Goal: Task Accomplishment & Management: Manage account settings

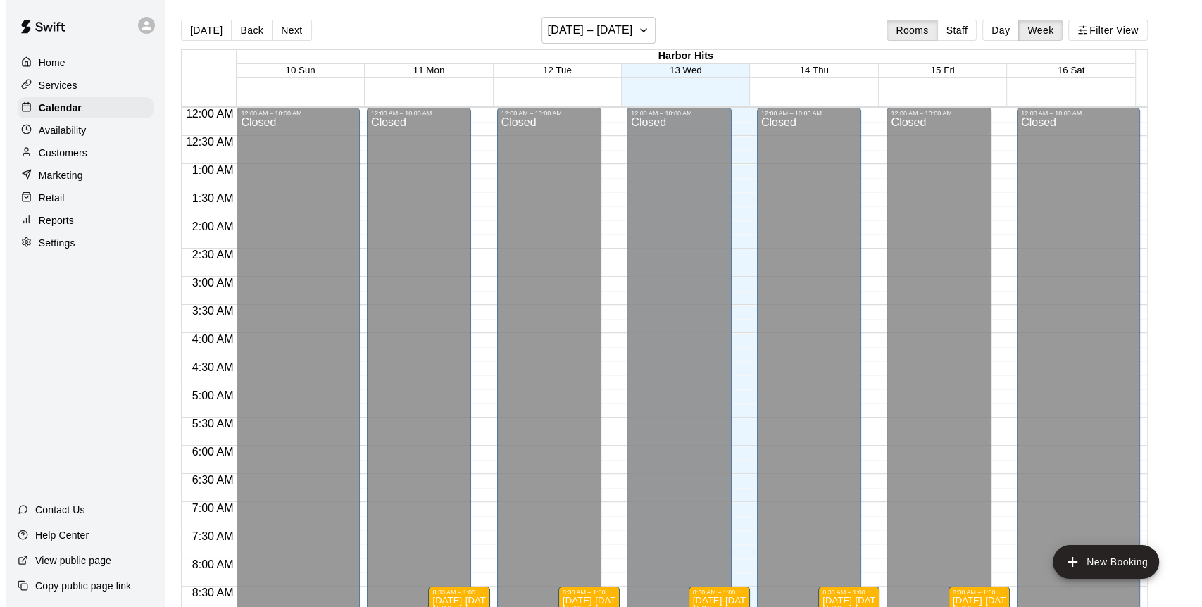
scroll to position [445, 0]
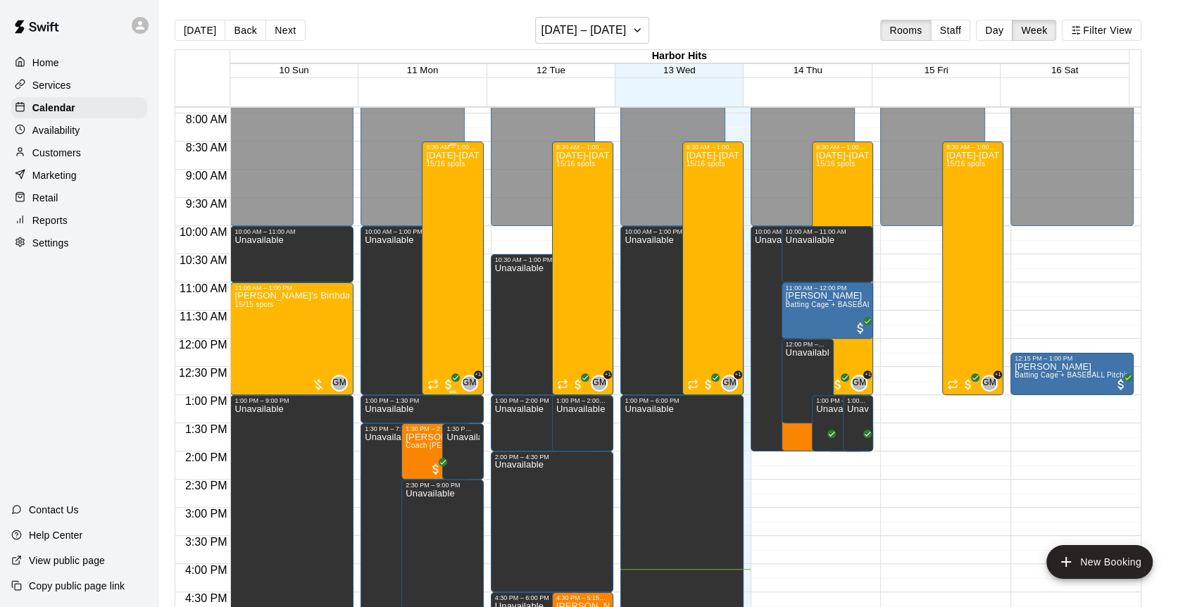
click at [451, 218] on div "Monday-Friday Baseball/Softball Camp 8:30am-1:00pm (Ages 6-12) AUGUST 11 - AUGU…" at bounding box center [452, 454] width 53 height 607
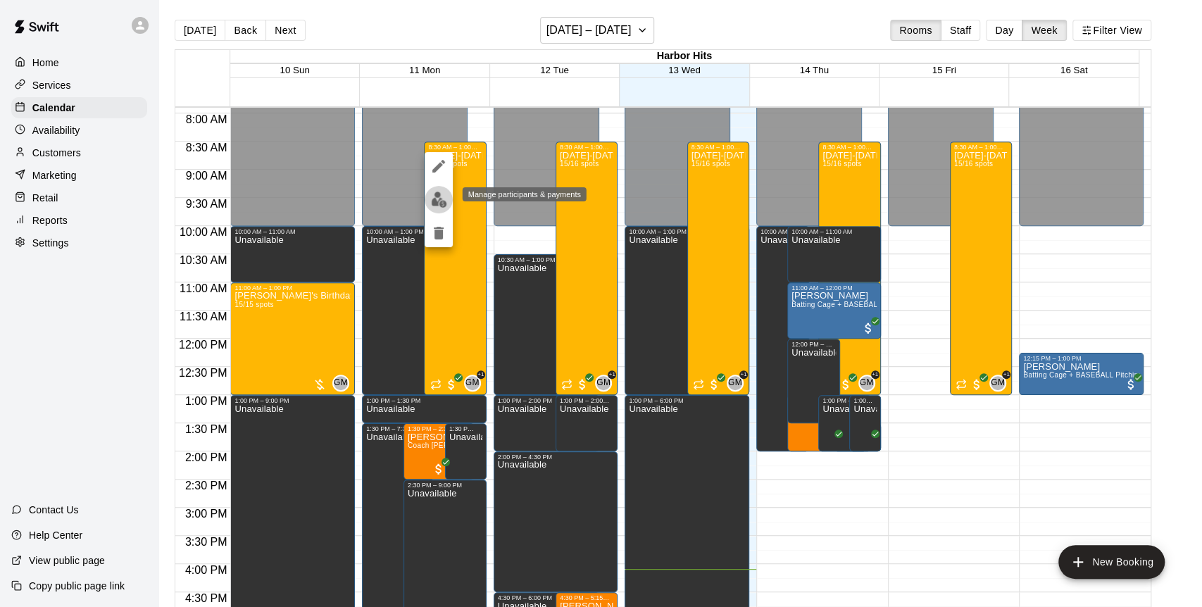
click at [432, 199] on img "edit" at bounding box center [439, 200] width 16 height 16
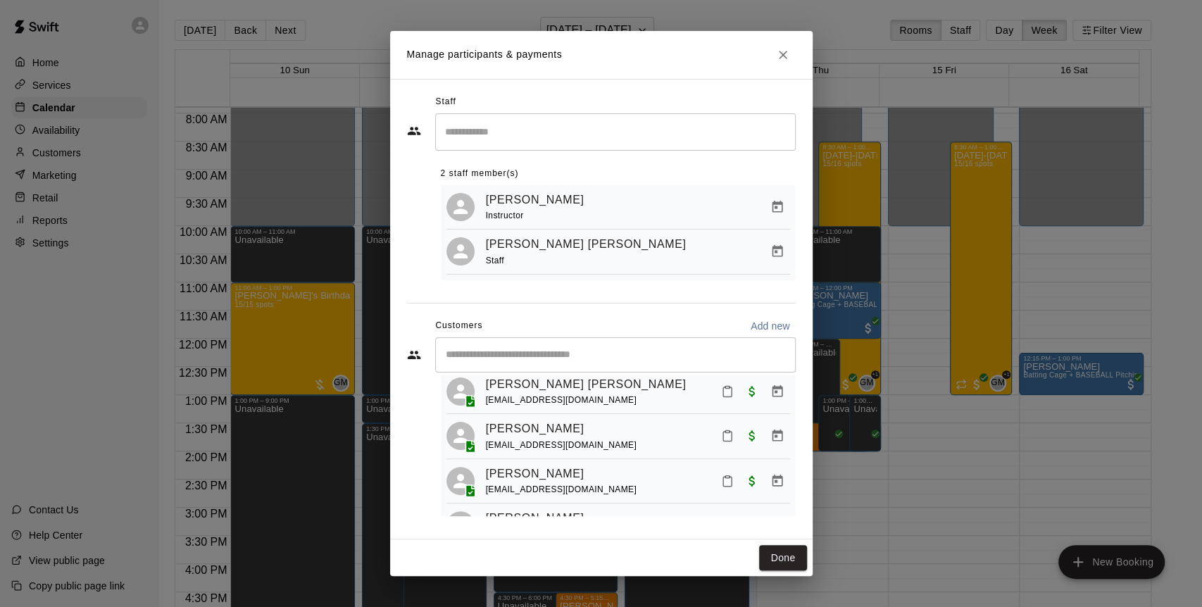
scroll to position [78, 0]
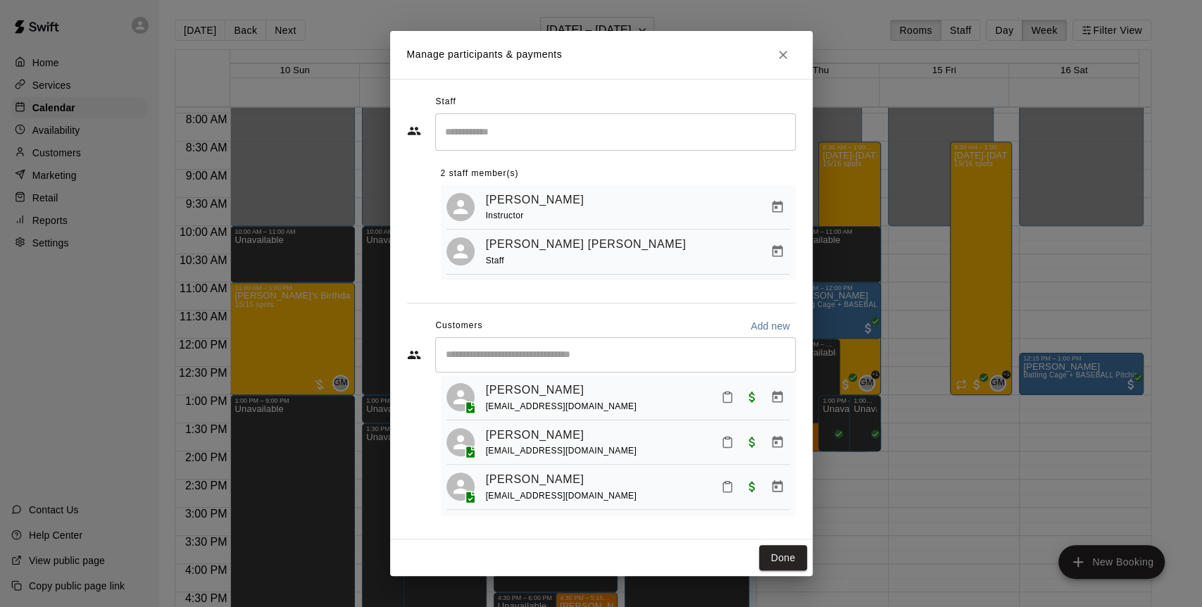
click at [573, 452] on div "tvasak@hotmail.com" at bounding box center [561, 451] width 151 height 15
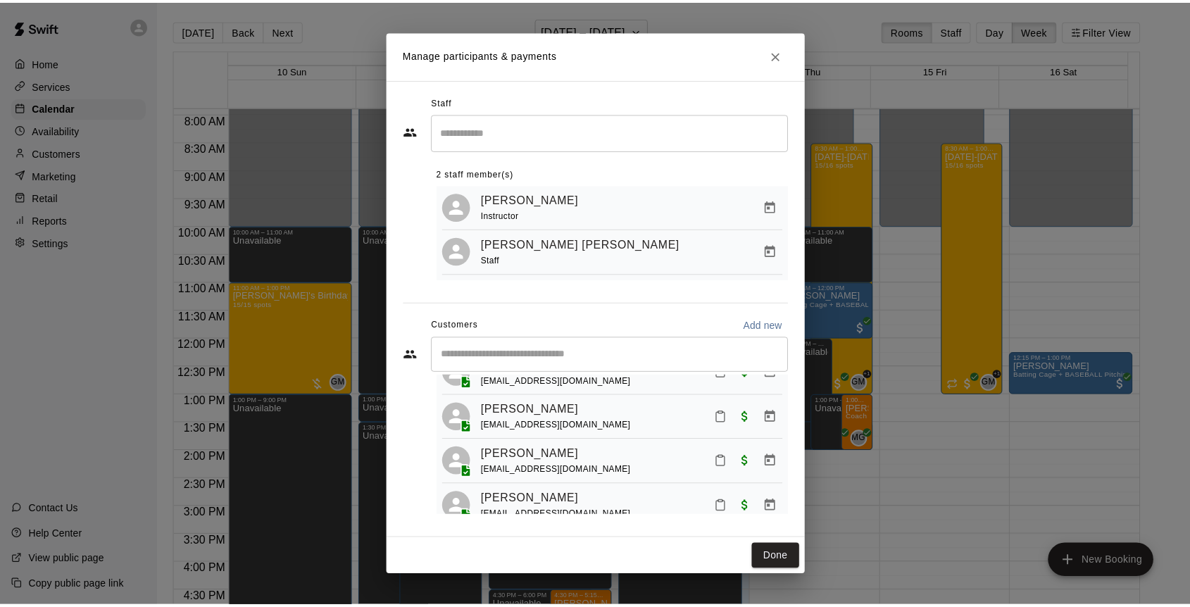
scroll to position [125, 0]
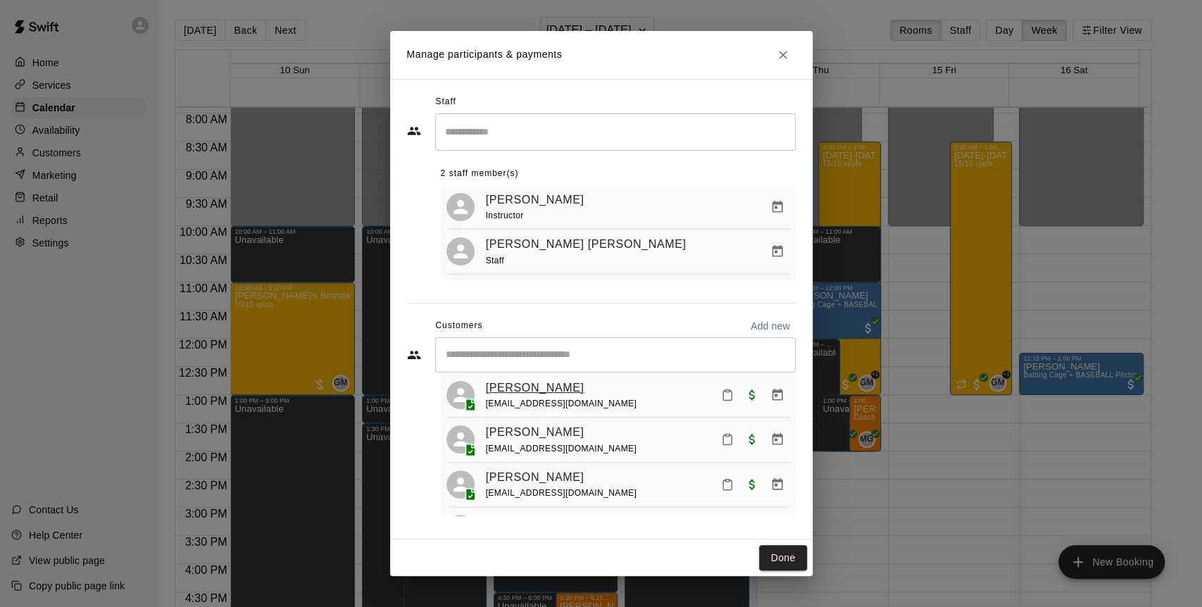
click at [550, 390] on link "Blake Benedetti" at bounding box center [535, 388] width 99 height 18
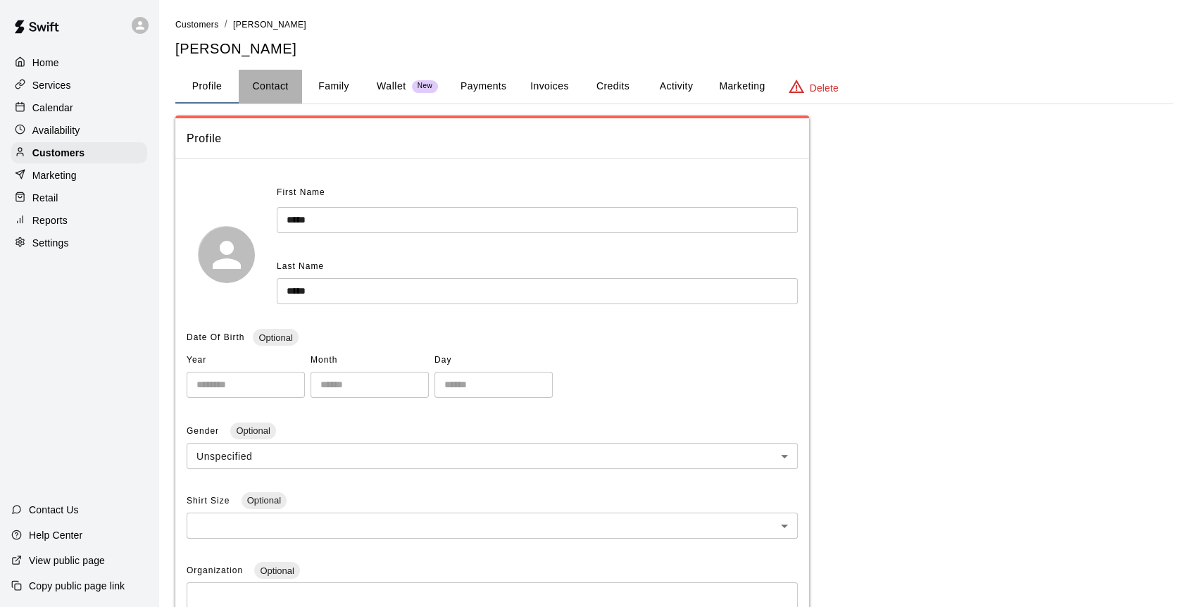
click at [282, 82] on button "Contact" at bounding box center [270, 87] width 63 height 34
select select "**"
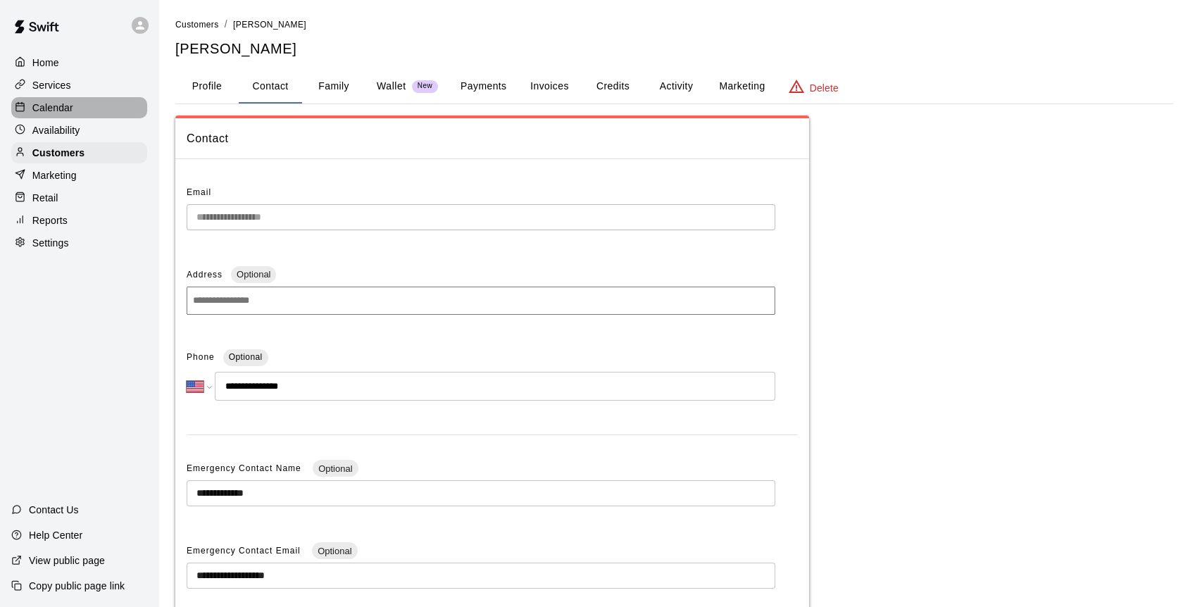
click at [68, 110] on p "Calendar" at bounding box center [52, 108] width 41 height 14
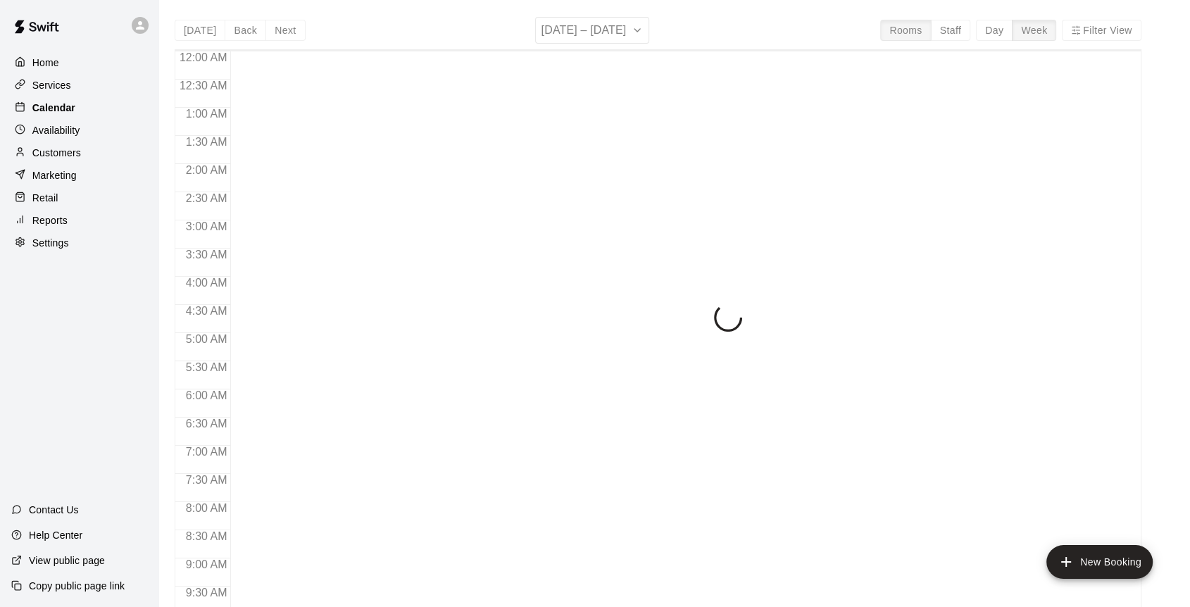
scroll to position [779, 0]
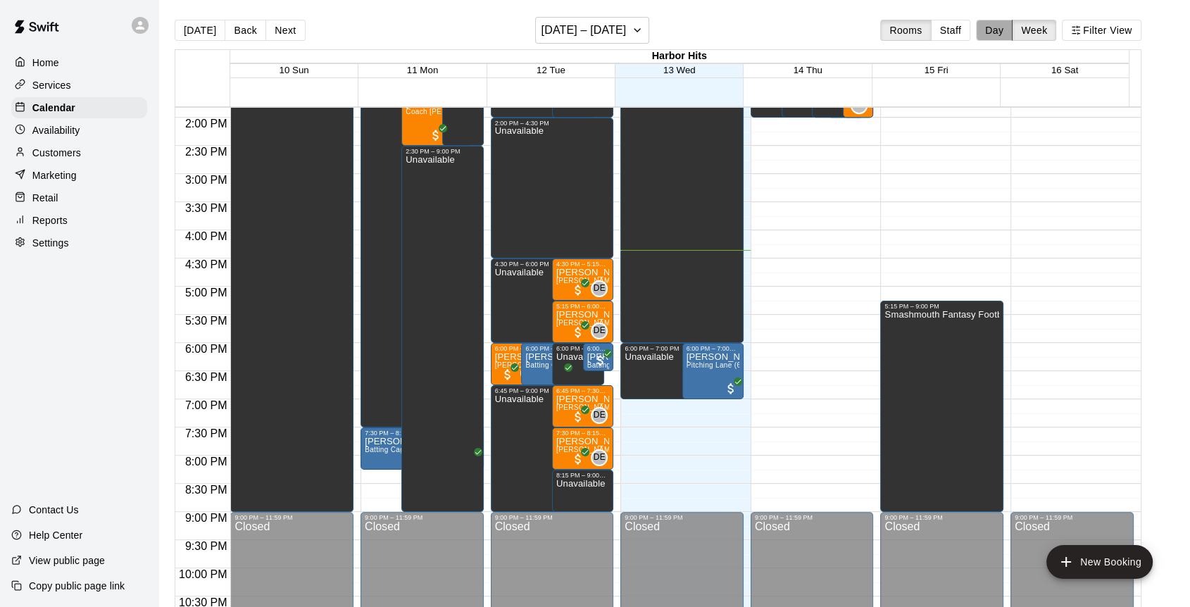
click at [1006, 30] on button "Day" at bounding box center [994, 30] width 37 height 21
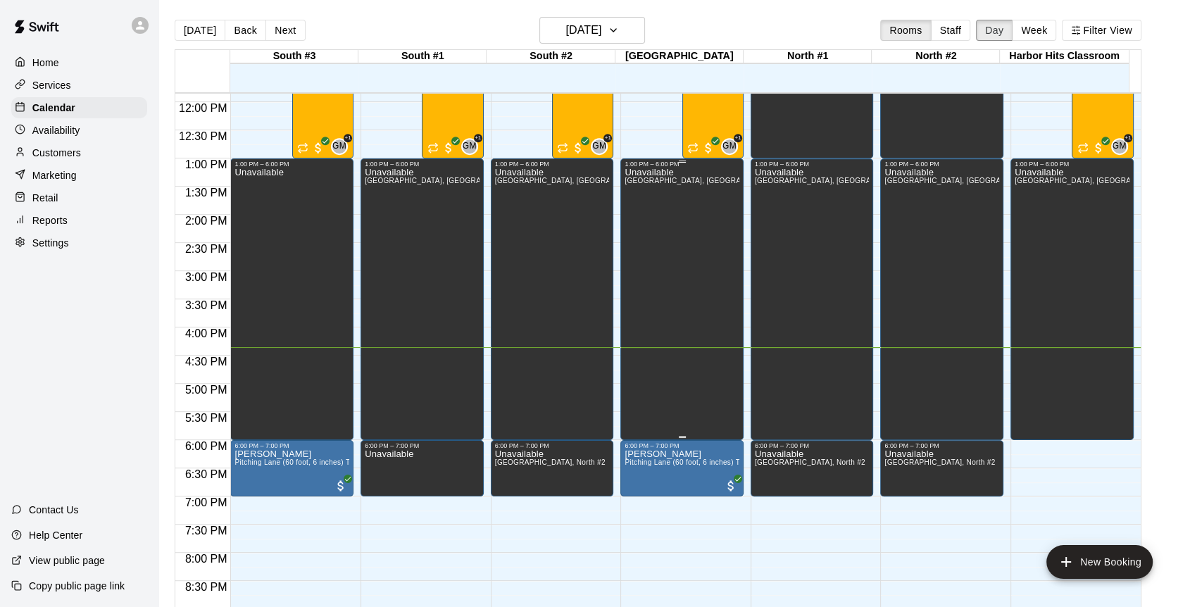
scroll to position [665, 0]
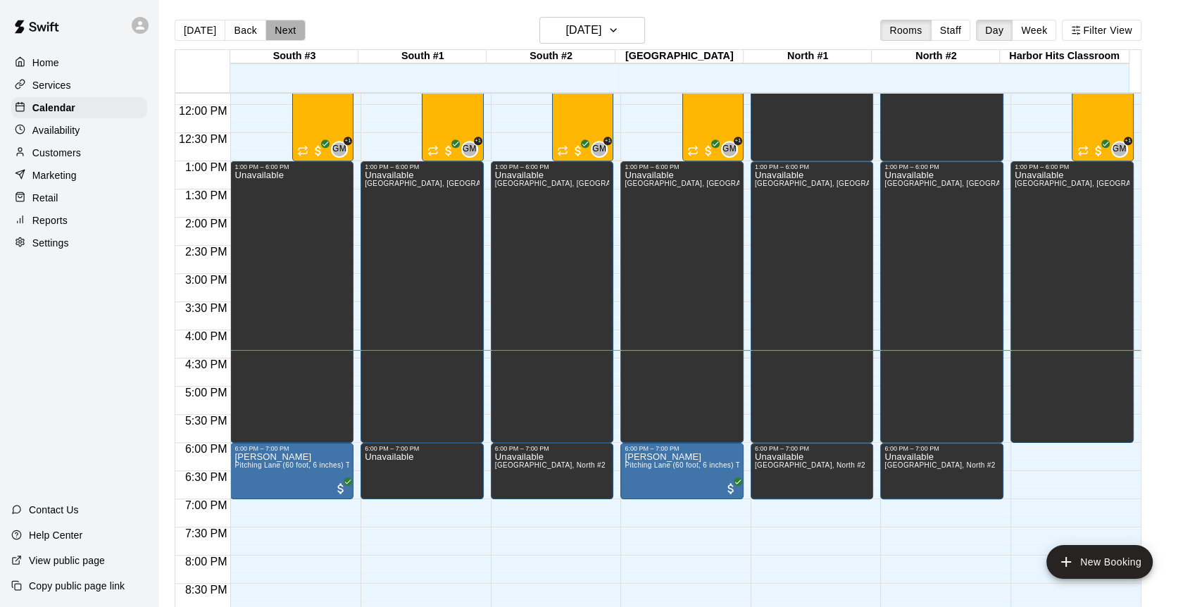
click at [279, 37] on button "Next" at bounding box center [285, 30] width 39 height 21
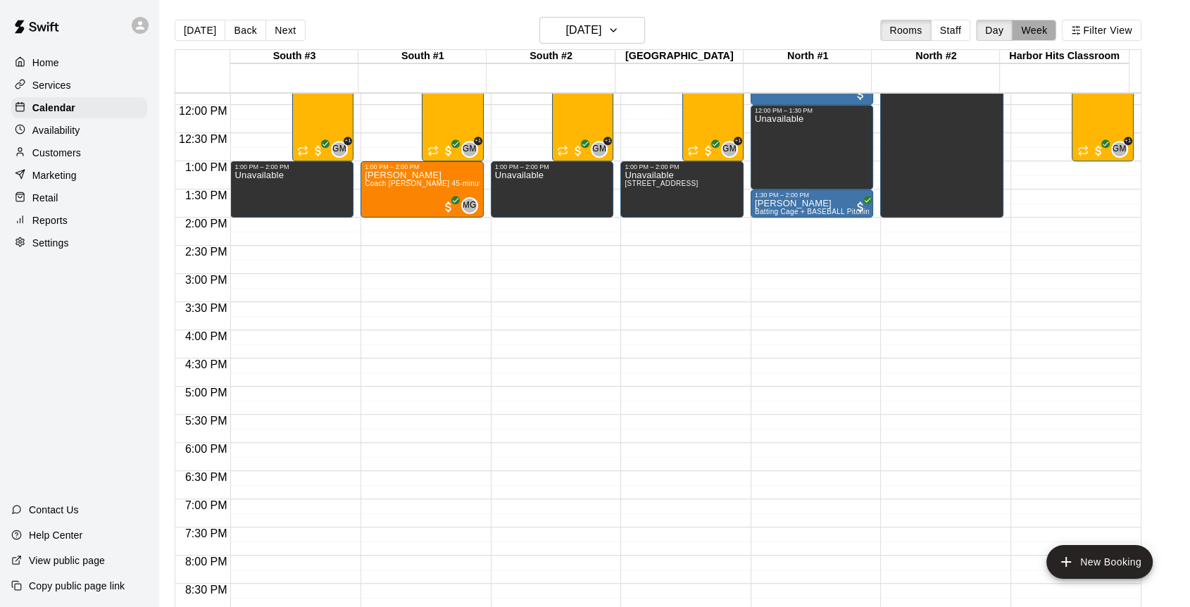
click at [1041, 26] on button "Week" at bounding box center [1034, 30] width 44 height 21
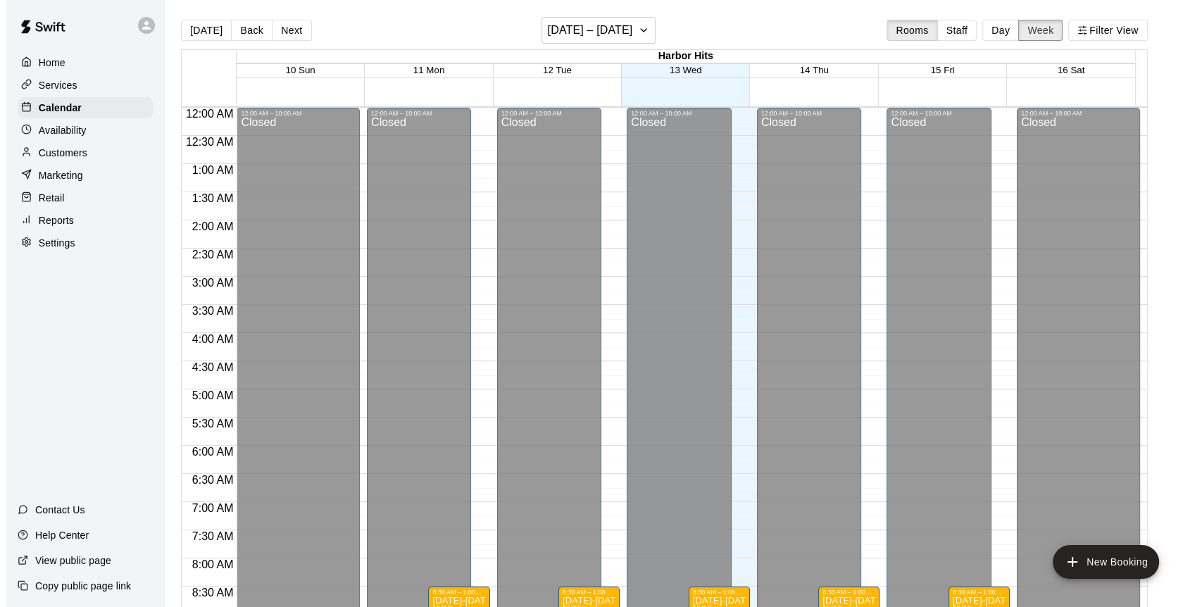
scroll to position [836, 0]
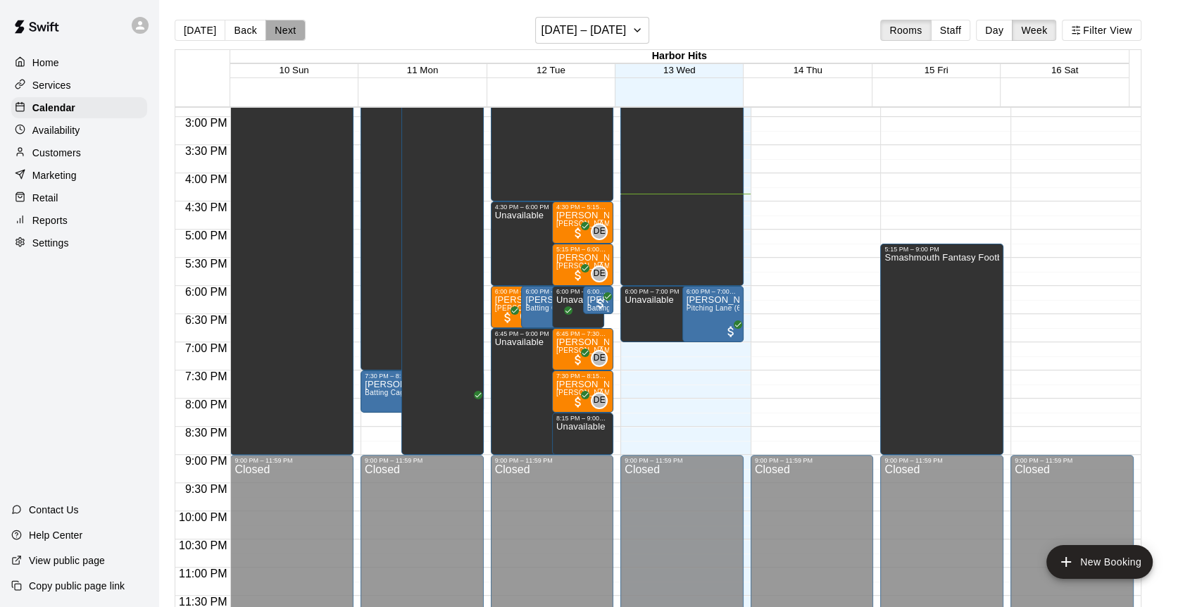
click at [280, 38] on button "Next" at bounding box center [285, 30] width 39 height 21
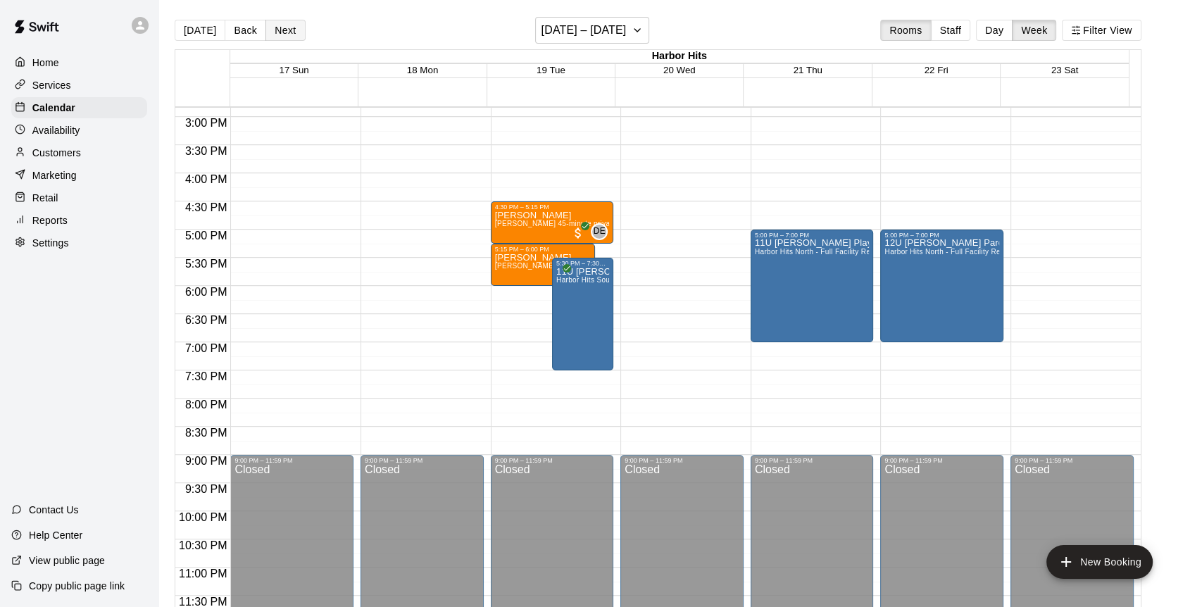
click at [285, 33] on button "Next" at bounding box center [285, 30] width 39 height 21
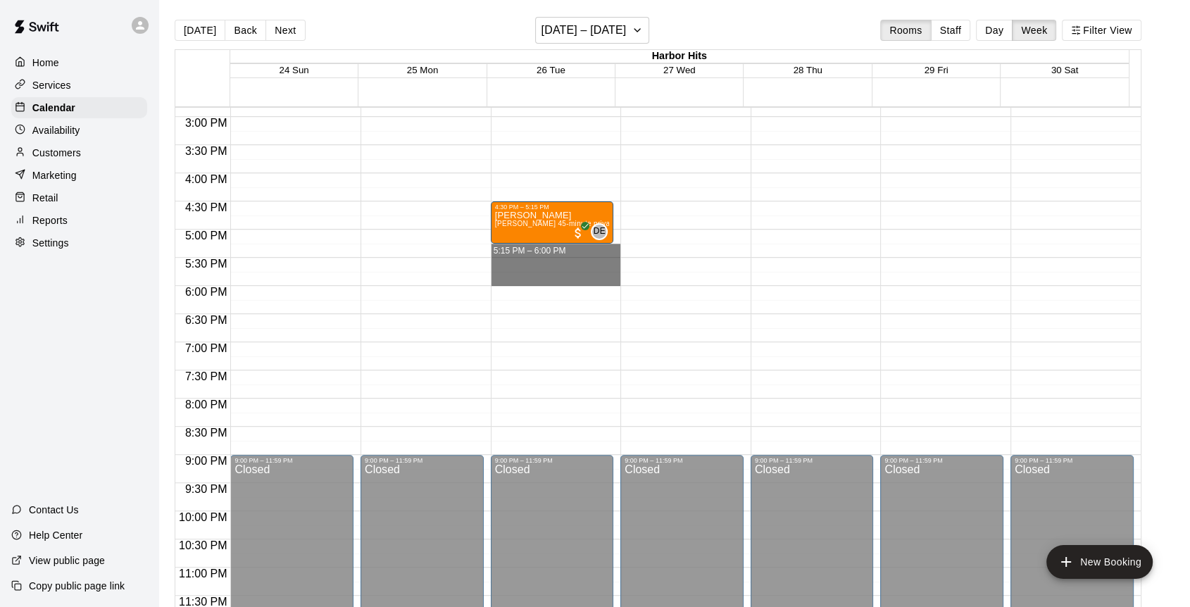
drag, startPoint x: 504, startPoint y: 247, endPoint x: 506, endPoint y: 278, distance: 31.1
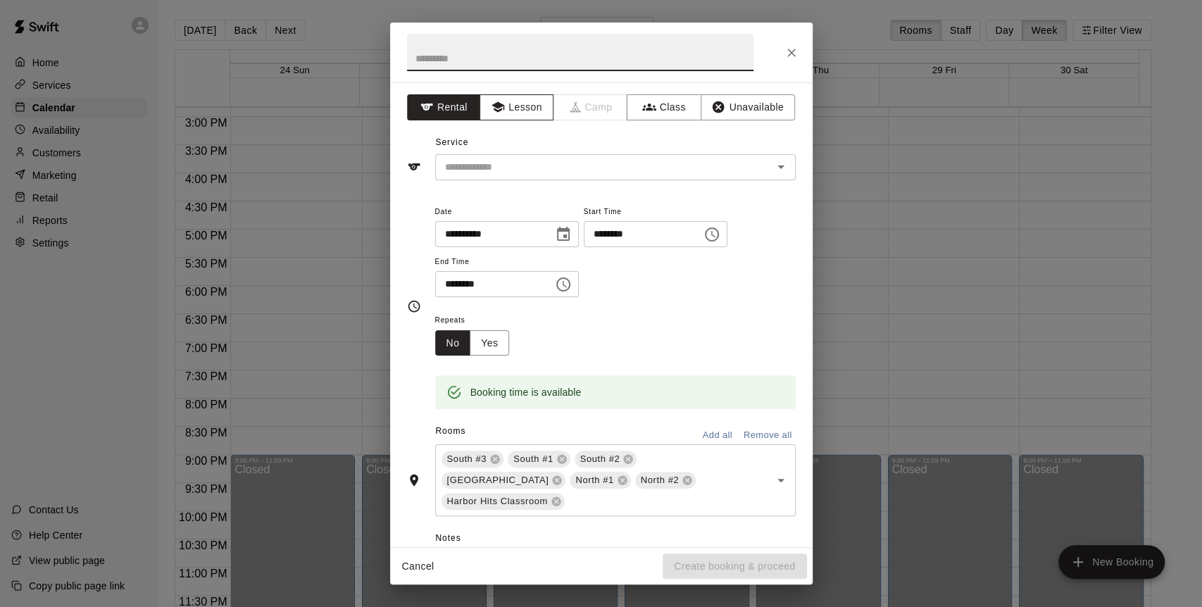
click at [506, 113] on button "Lesson" at bounding box center [517, 107] width 74 height 26
click at [541, 173] on input "text" at bounding box center [595, 167] width 311 height 18
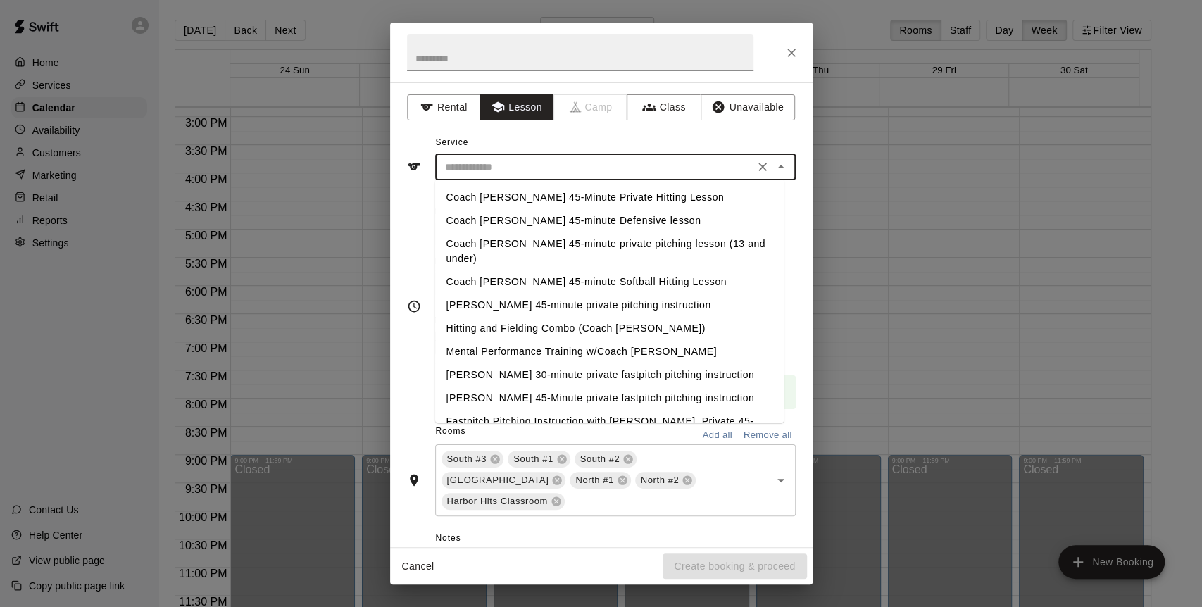
scroll to position [28, 0]
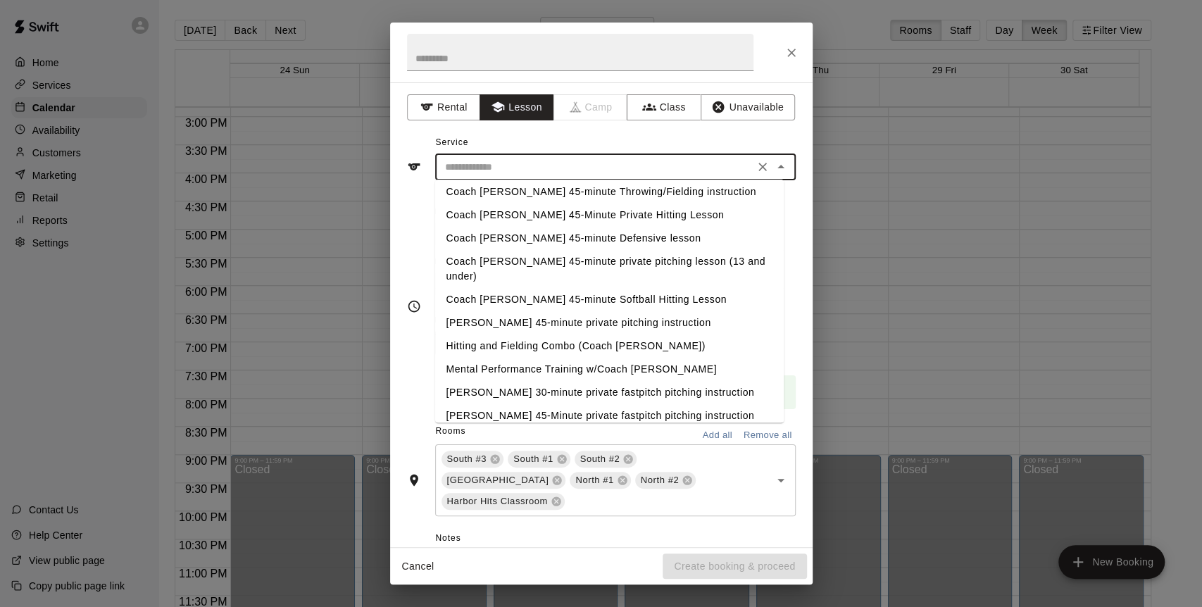
click at [550, 311] on li "[PERSON_NAME] 45-minute private pitching instruction" at bounding box center [609, 322] width 349 height 23
type input "**********"
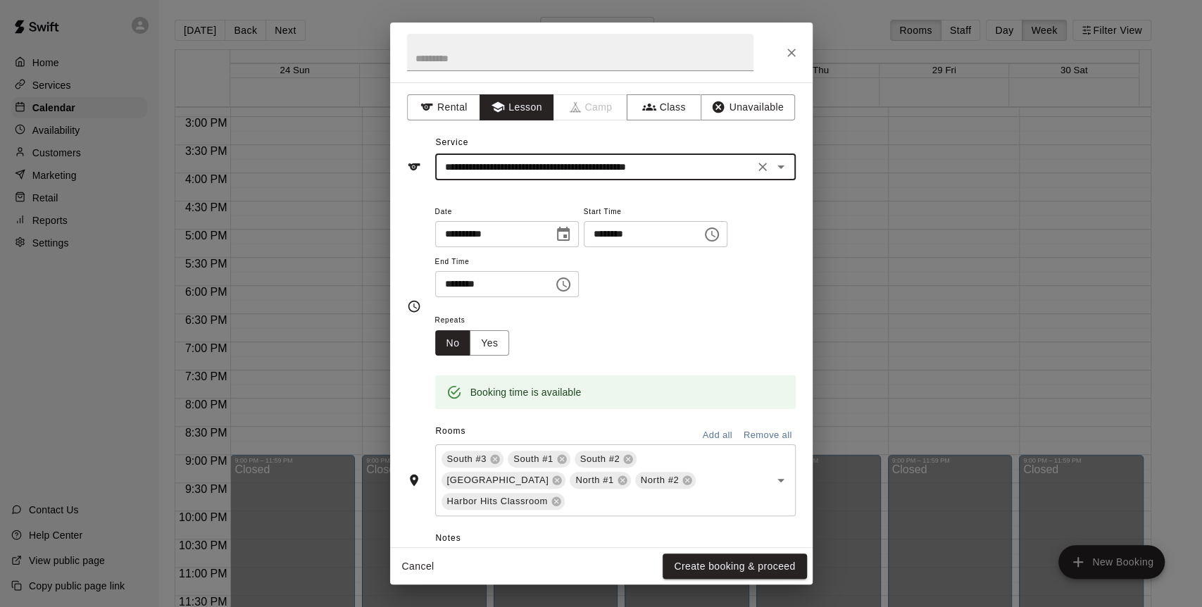
click at [740, 432] on button "Remove all" at bounding box center [768, 436] width 56 height 22
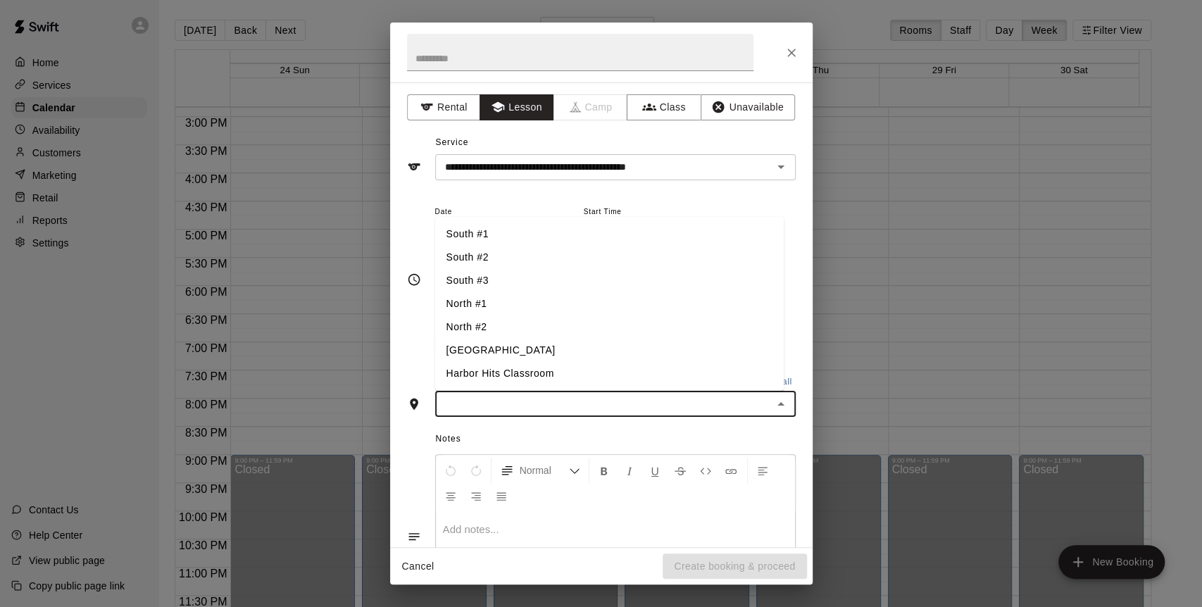
click at [665, 406] on input "text" at bounding box center [604, 404] width 329 height 18
click at [454, 302] on li "North #1" at bounding box center [609, 303] width 349 height 23
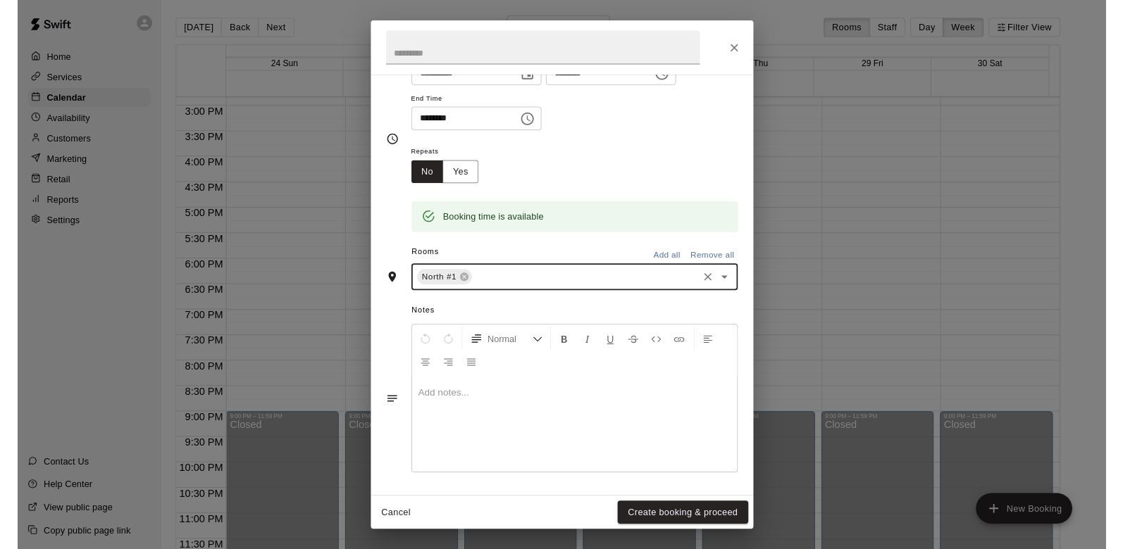
scroll to position [154, 0]
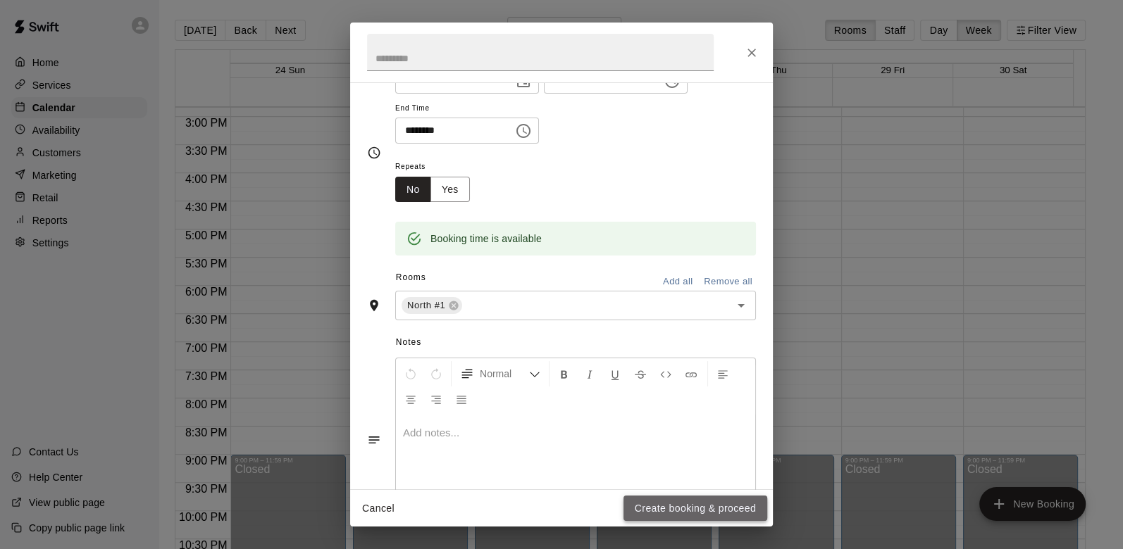
click at [674, 513] on button "Create booking & proceed" at bounding box center [695, 509] width 144 height 26
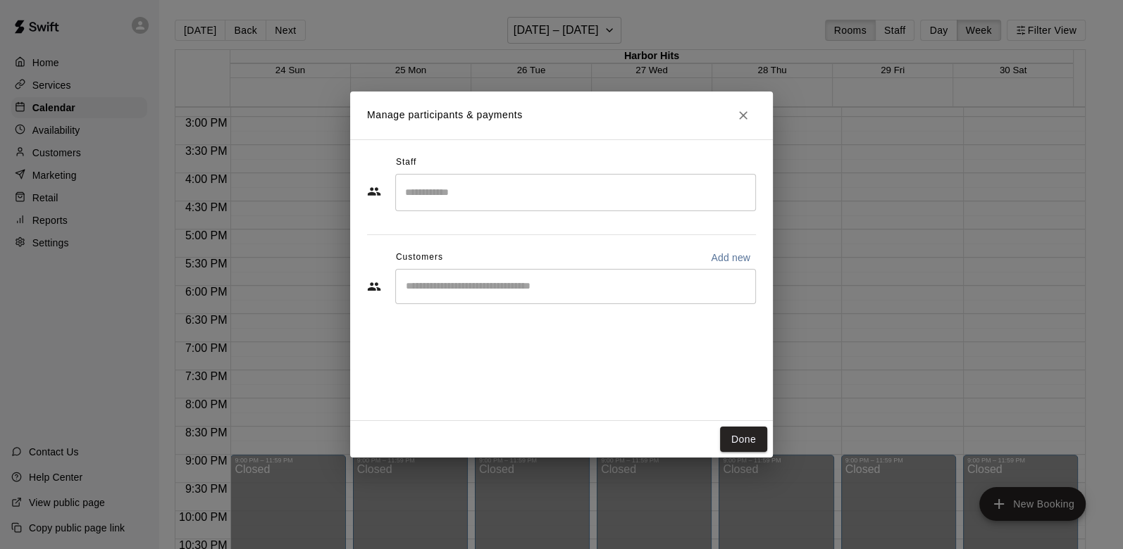
click at [449, 294] on div "​" at bounding box center [575, 286] width 361 height 35
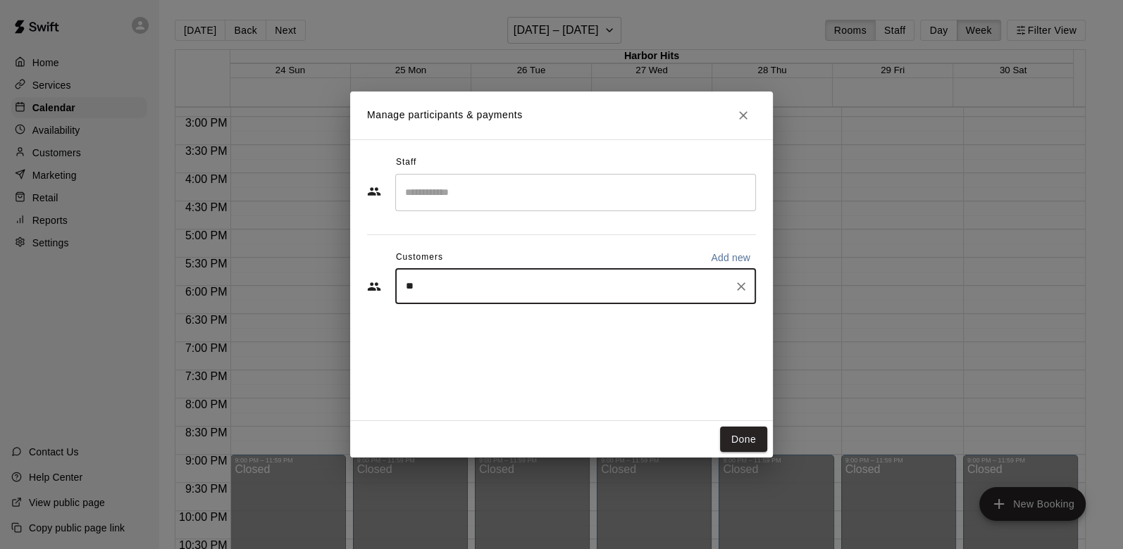
type input "***"
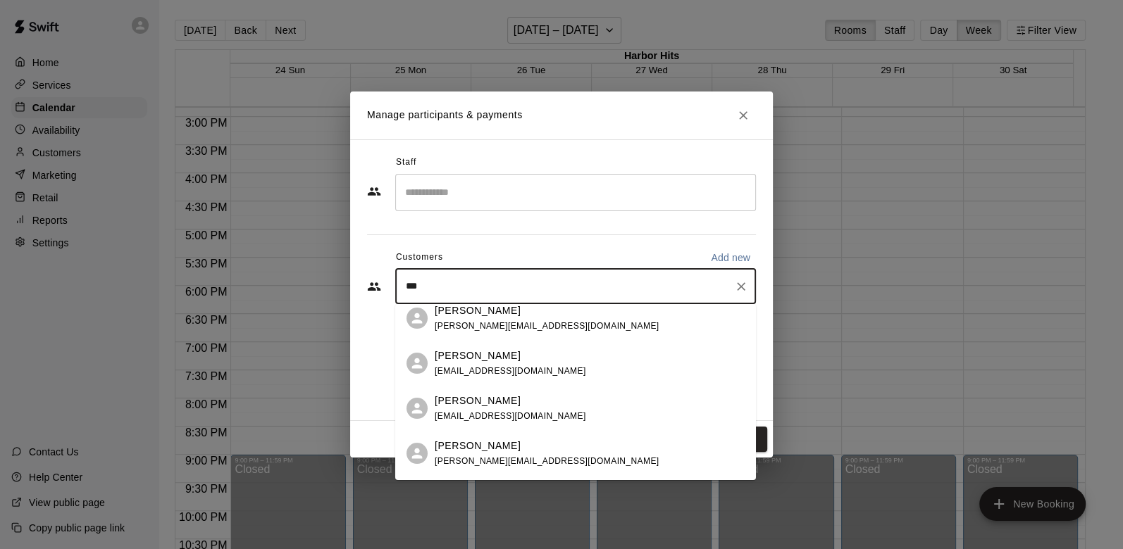
scroll to position [235, 0]
click at [503, 401] on p "Jesse Miescher" at bounding box center [478, 400] width 86 height 15
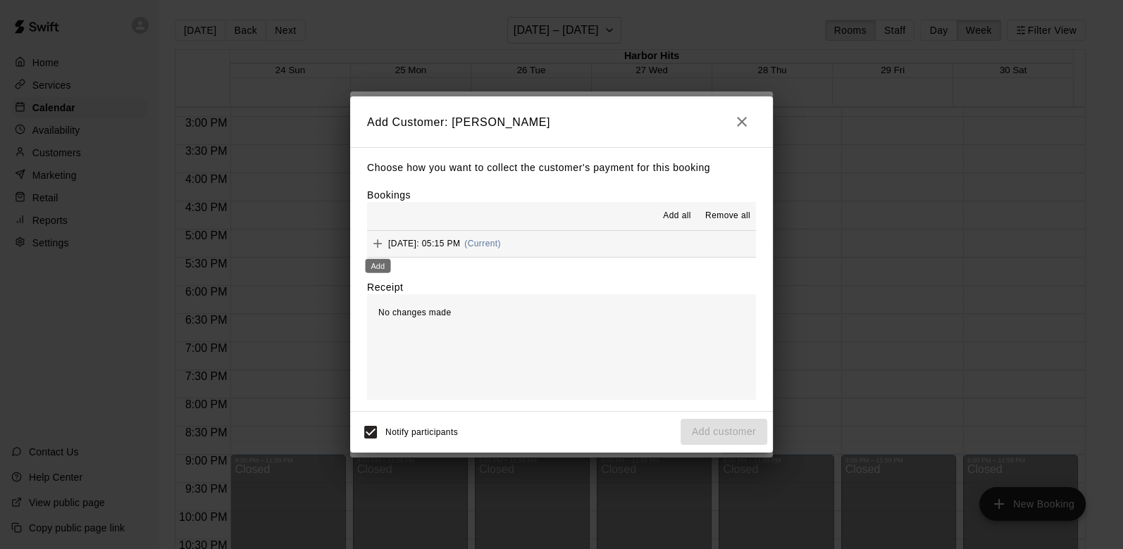
click at [383, 246] on icon "Add" at bounding box center [378, 244] width 14 height 14
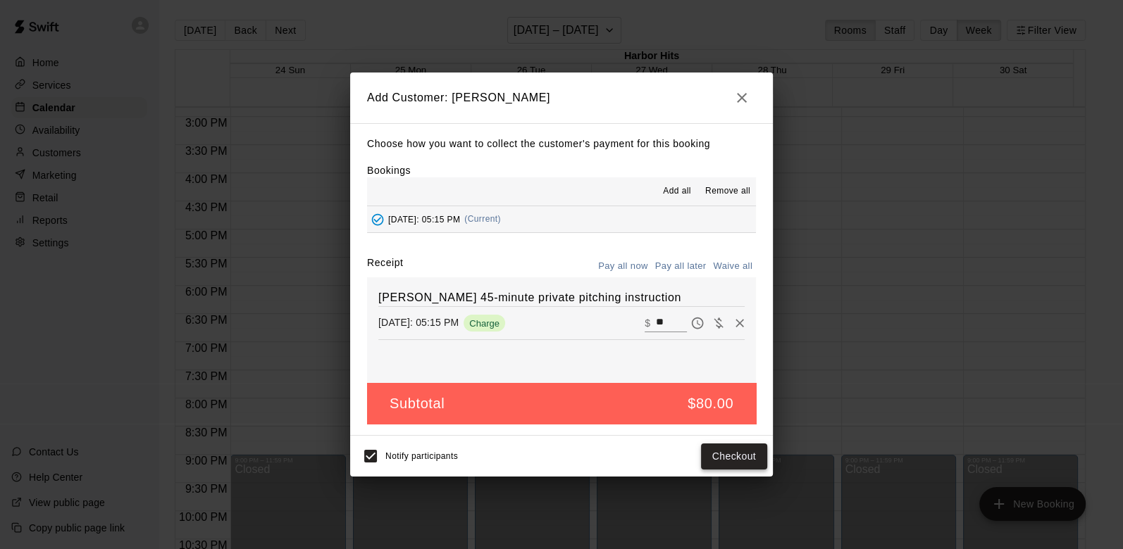
click at [733, 463] on button "Checkout" at bounding box center [734, 457] width 66 height 26
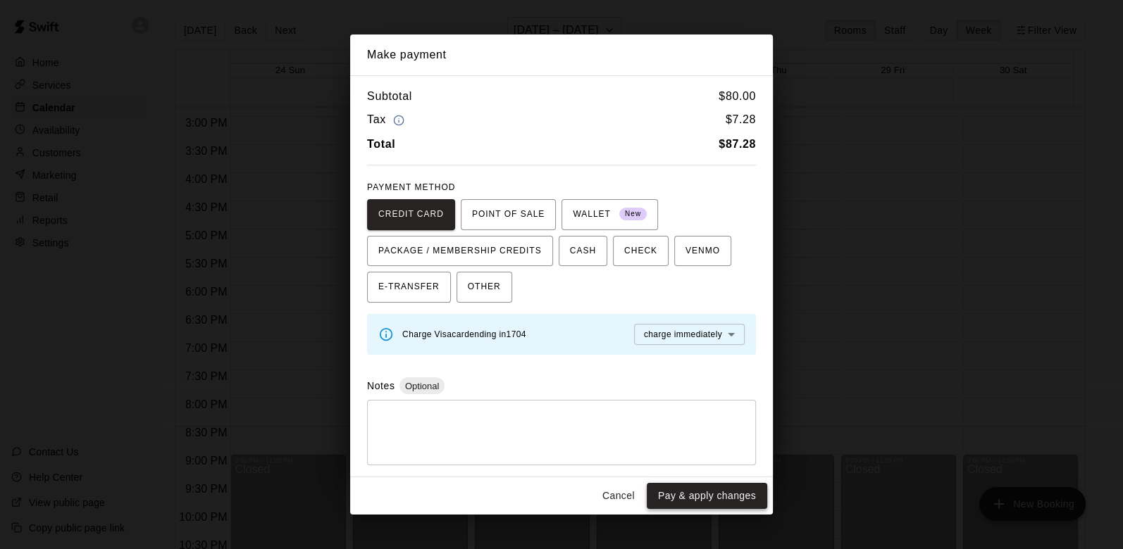
click at [676, 496] on button "Pay & apply changes" at bounding box center [707, 496] width 120 height 26
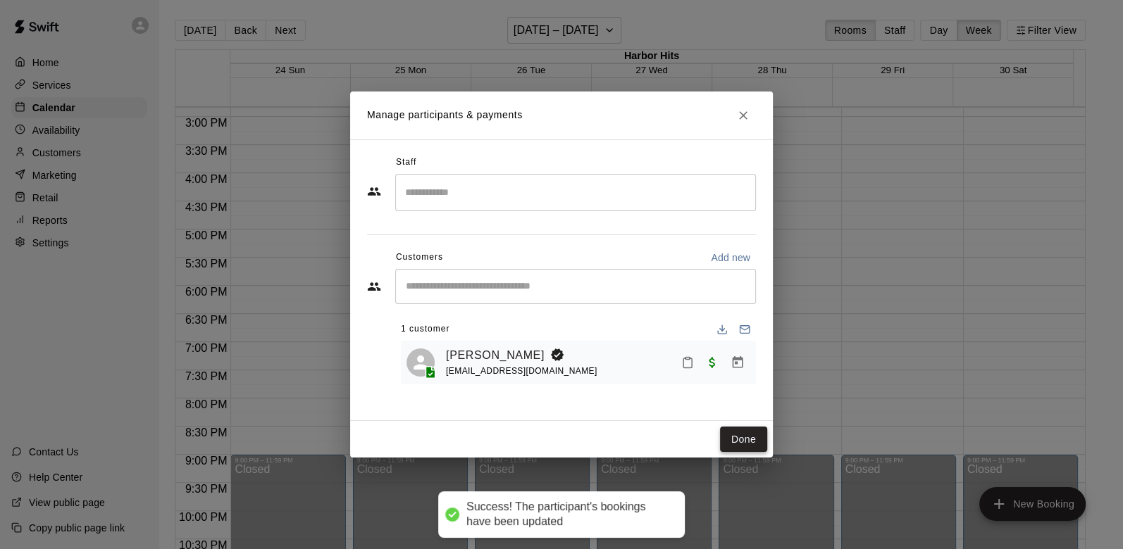
click at [749, 437] on button "Done" at bounding box center [743, 440] width 47 height 26
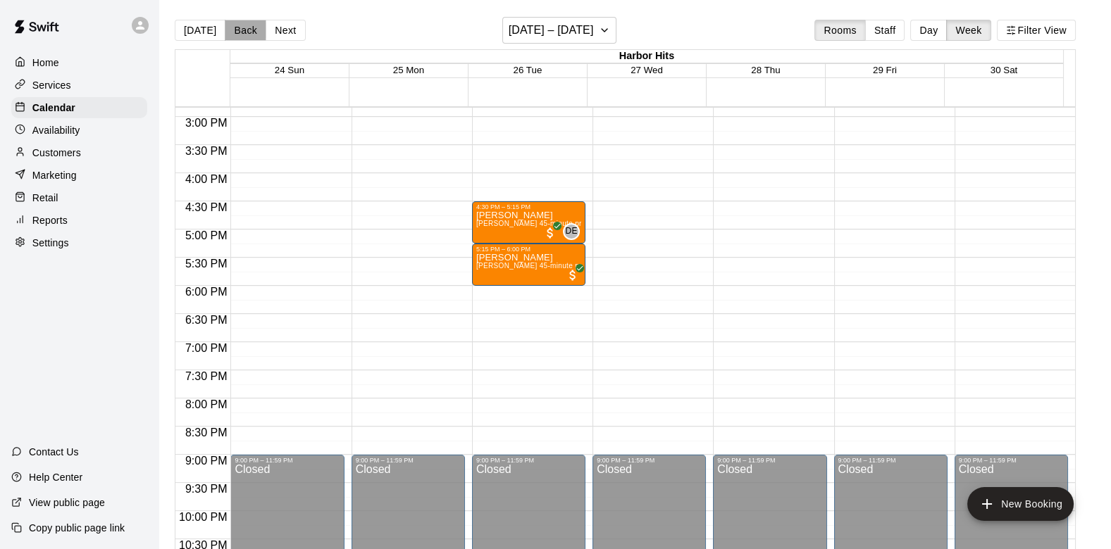
click at [235, 30] on button "Back" at bounding box center [246, 30] width 42 height 21
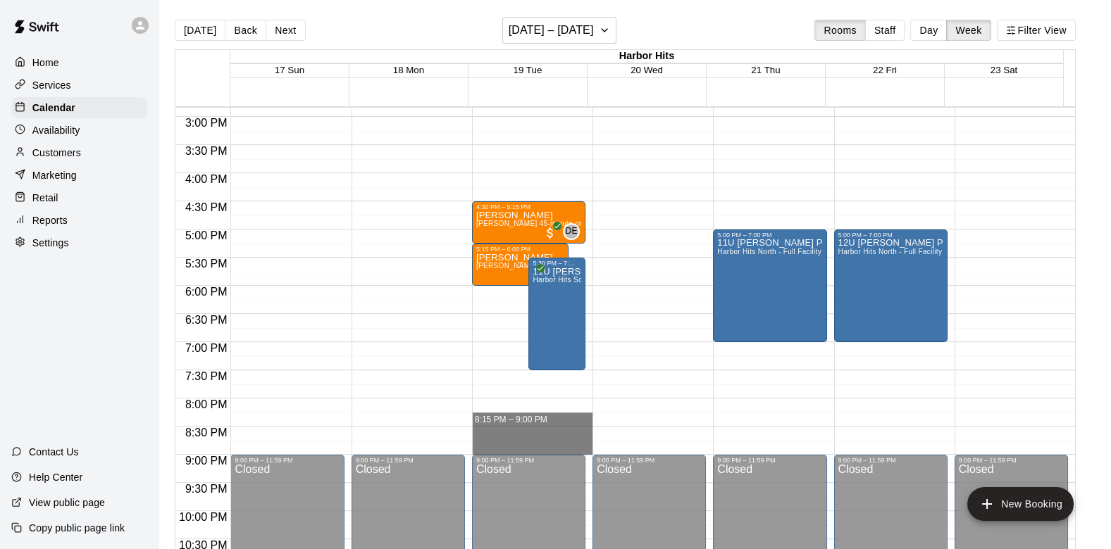
drag, startPoint x: 492, startPoint y: 414, endPoint x: 494, endPoint y: 446, distance: 31.8
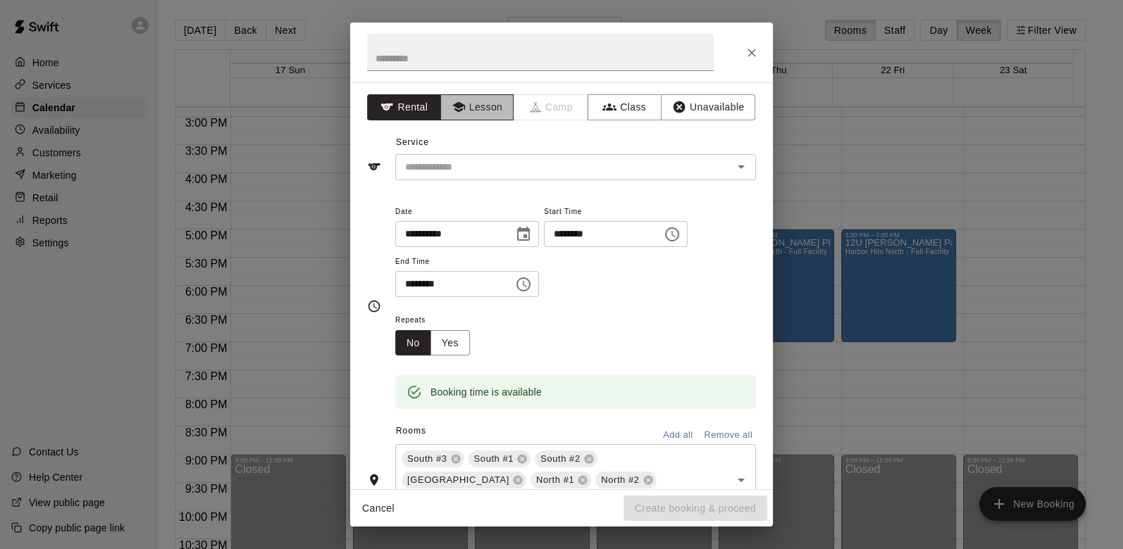
click at [487, 108] on button "Lesson" at bounding box center [477, 107] width 74 height 26
click at [466, 162] on input "text" at bounding box center [554, 167] width 311 height 18
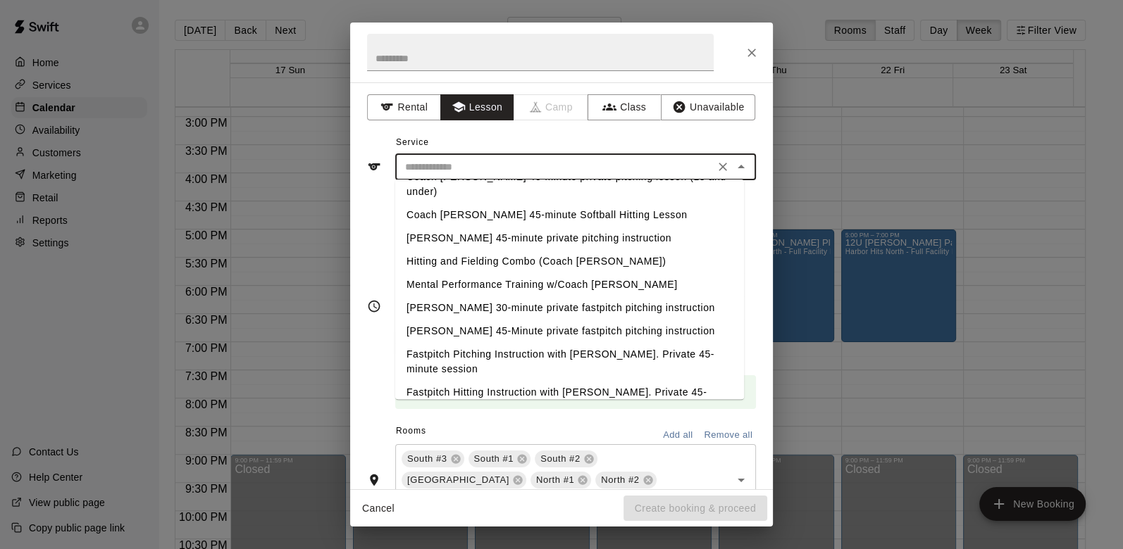
scroll to position [78, 0]
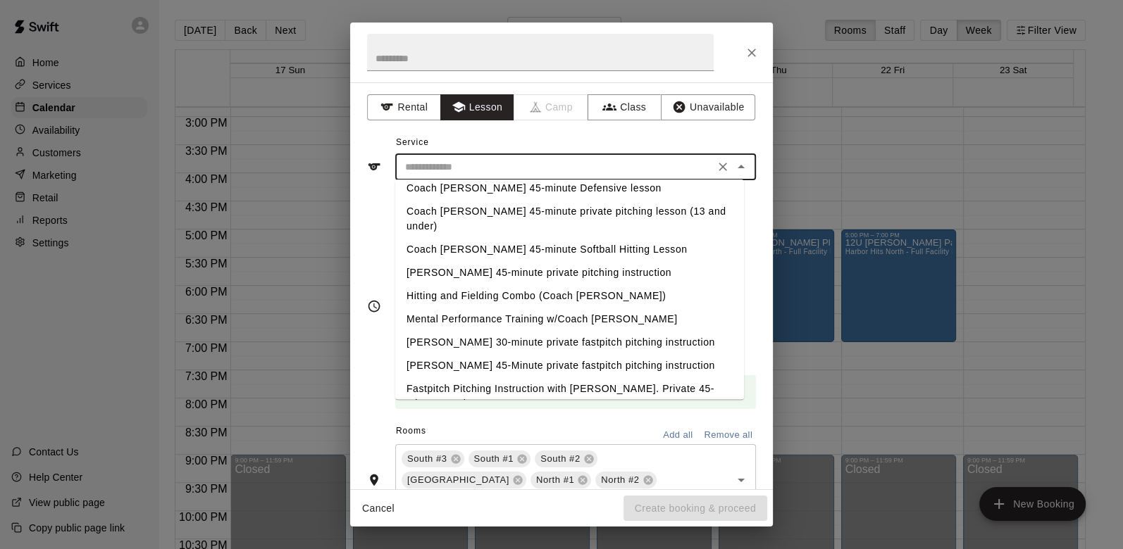
click at [483, 261] on li "[PERSON_NAME] 45-minute private pitching instruction" at bounding box center [569, 272] width 349 height 23
type input "**********"
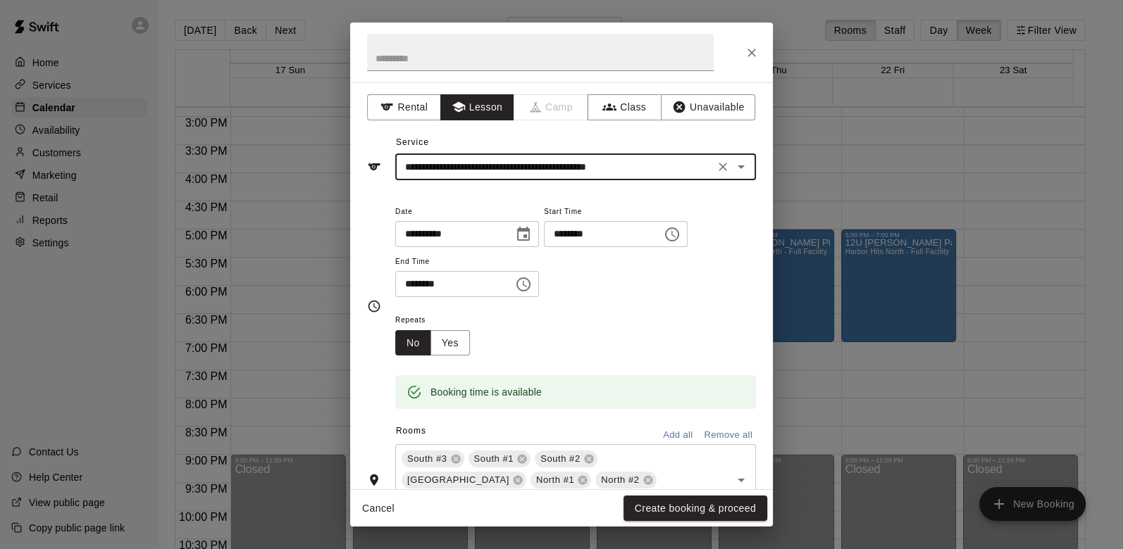
click at [704, 432] on button "Remove all" at bounding box center [728, 436] width 56 height 22
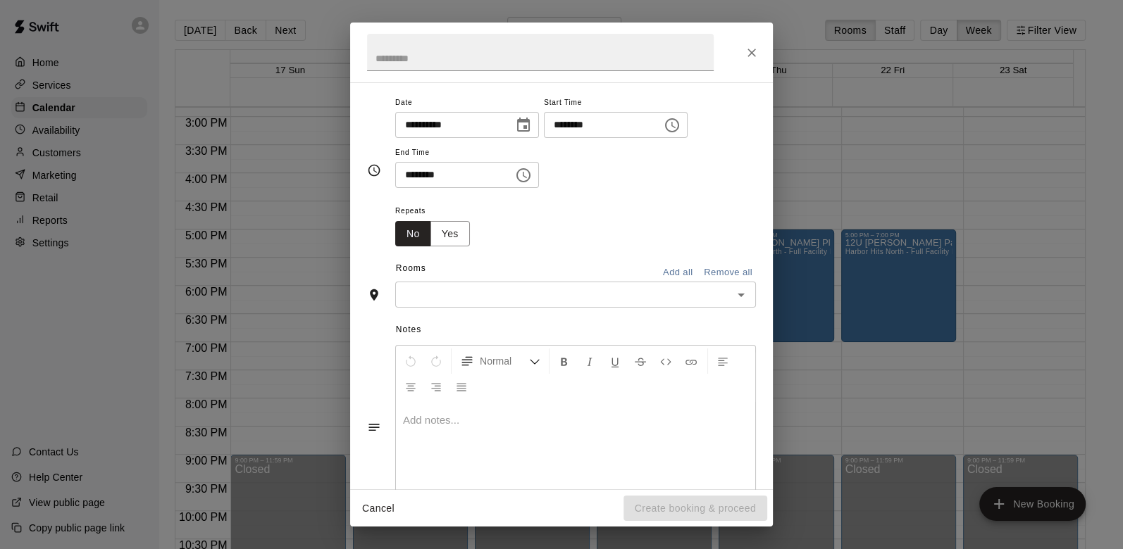
scroll to position [154, 0]
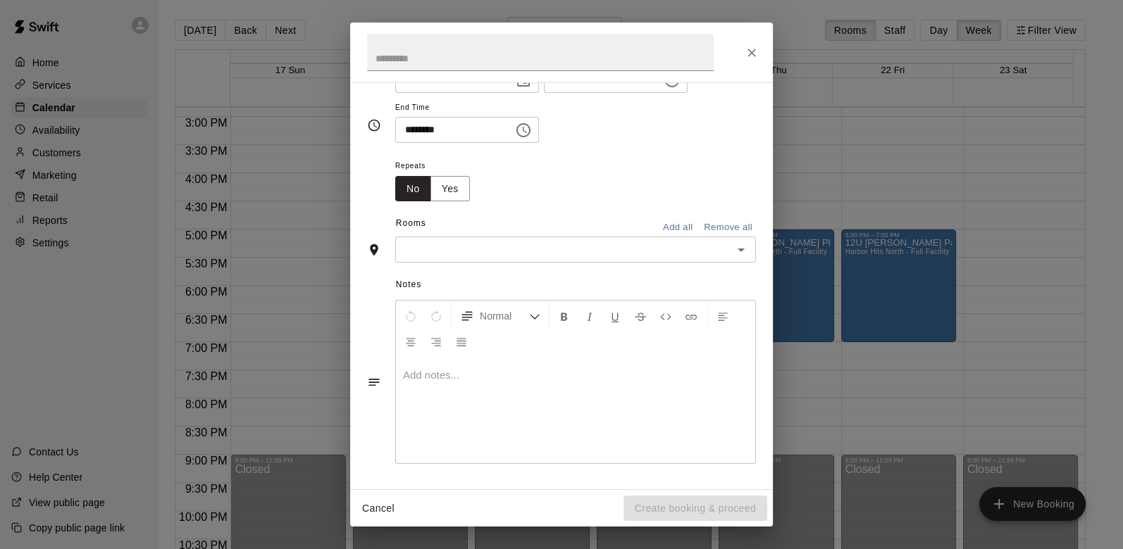
click at [547, 251] on input "text" at bounding box center [563, 250] width 329 height 18
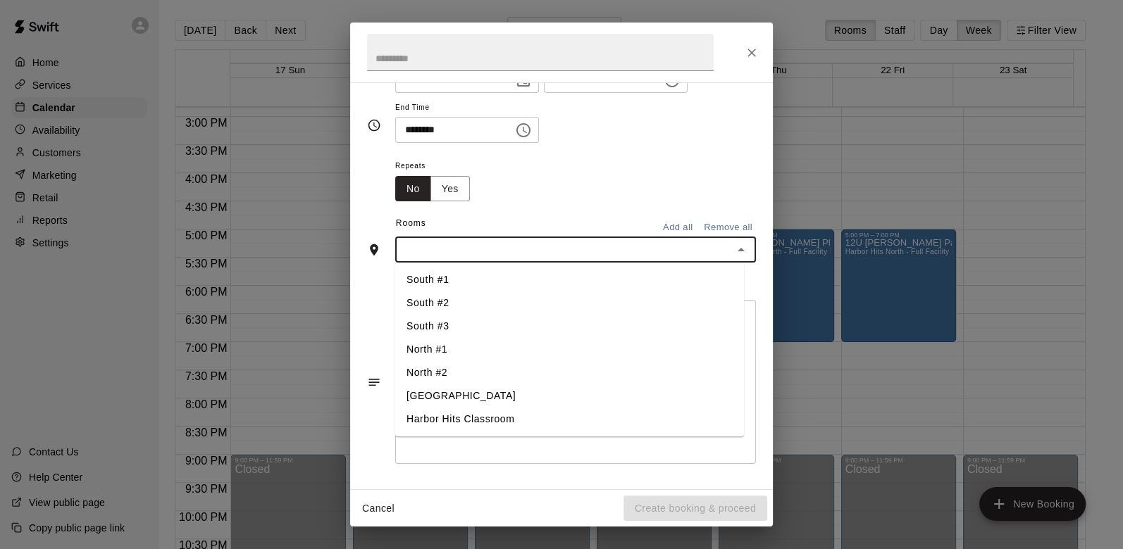
click at [447, 351] on li "North #1" at bounding box center [569, 349] width 349 height 23
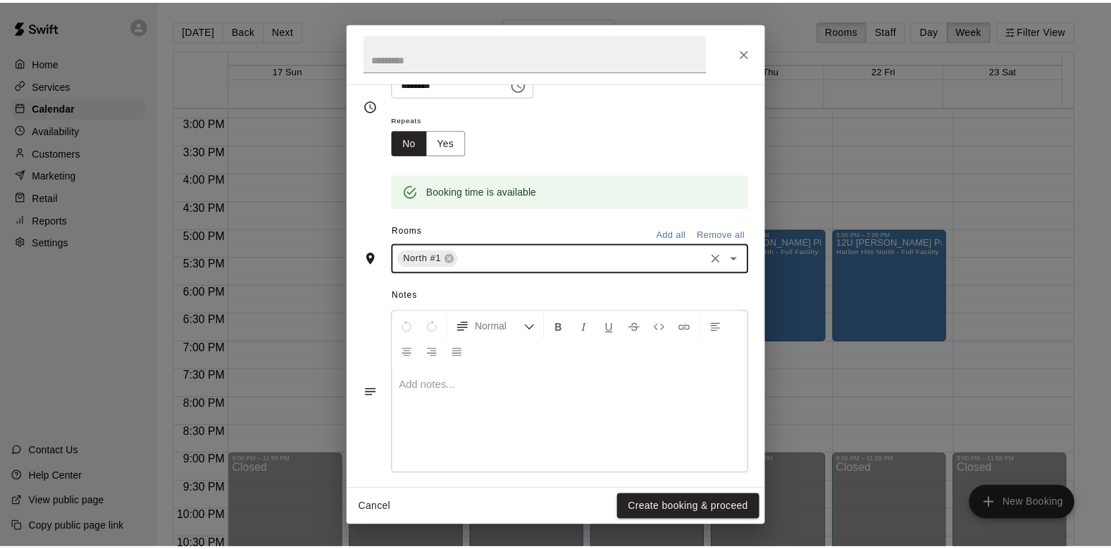
scroll to position [211, 0]
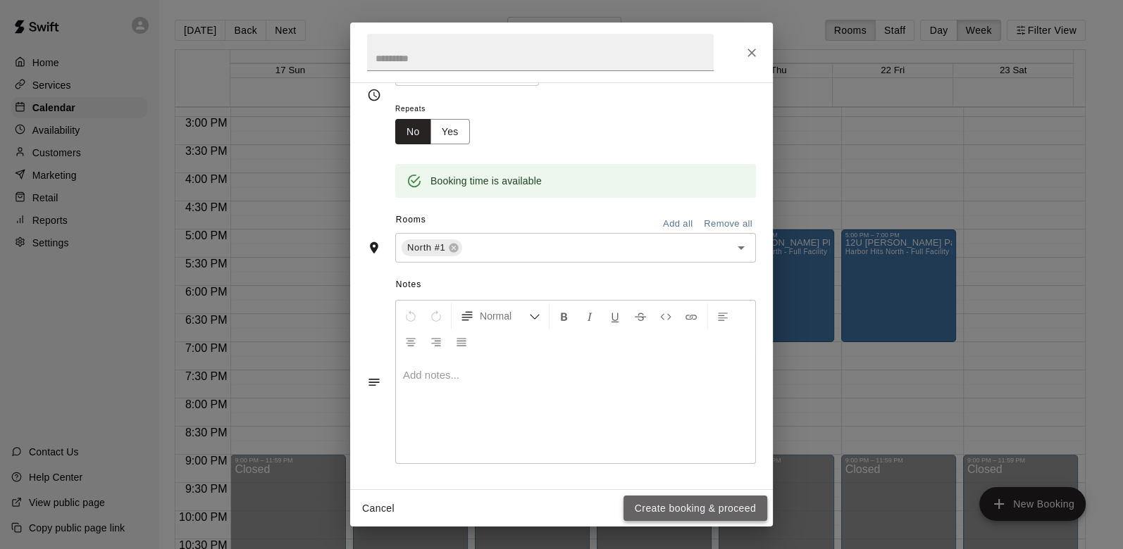
click at [735, 507] on button "Create booking & proceed" at bounding box center [695, 509] width 144 height 26
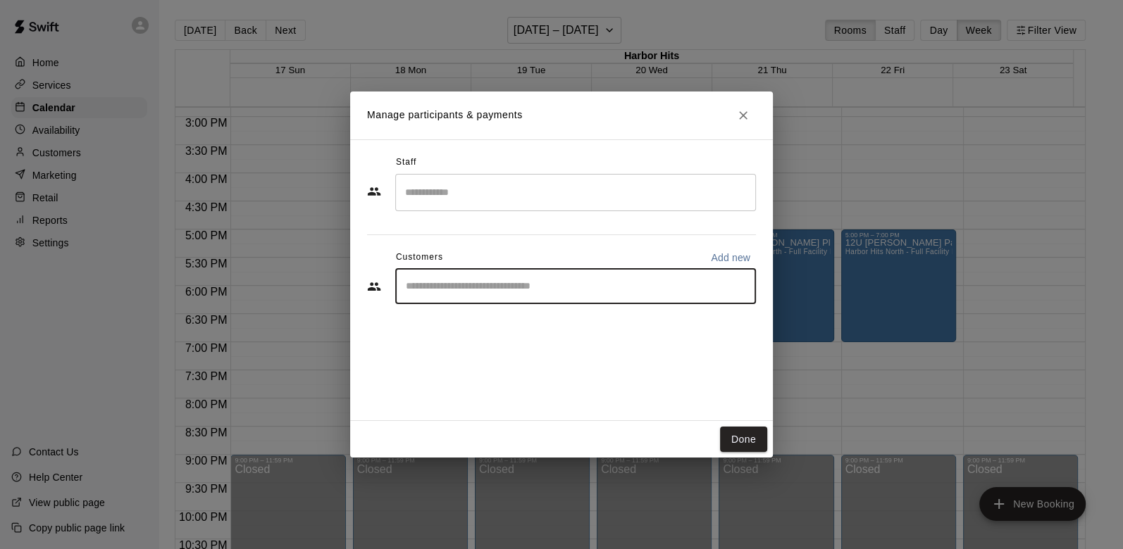
click at [444, 283] on input "Start typing to search customers..." at bounding box center [575, 287] width 348 height 14
click at [442, 287] on input "Start typing to search customers..." at bounding box center [575, 287] width 348 height 14
type input "*****"
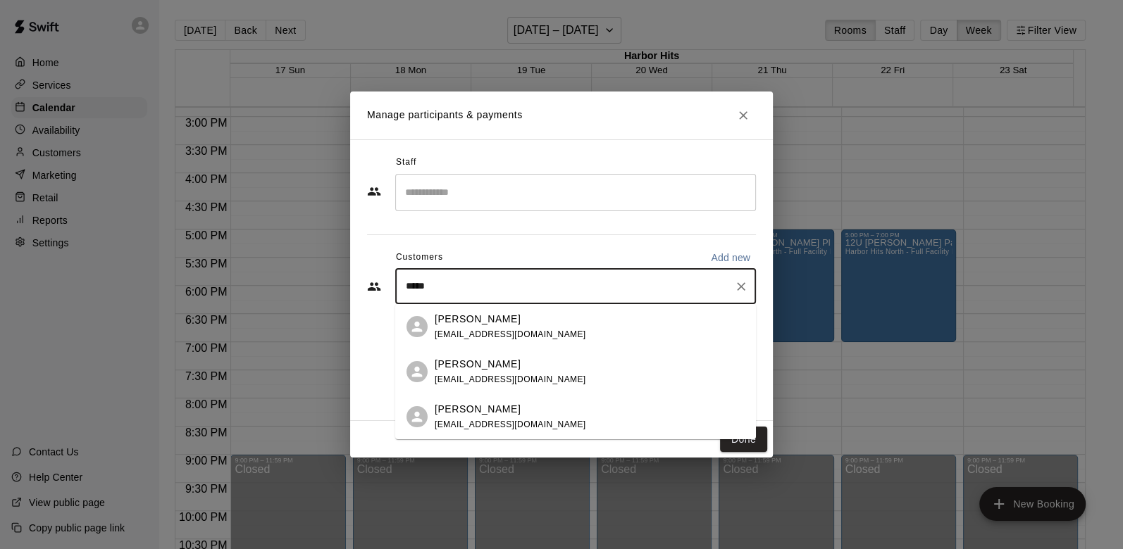
click at [479, 362] on p "Jesse Miescher" at bounding box center [478, 364] width 86 height 15
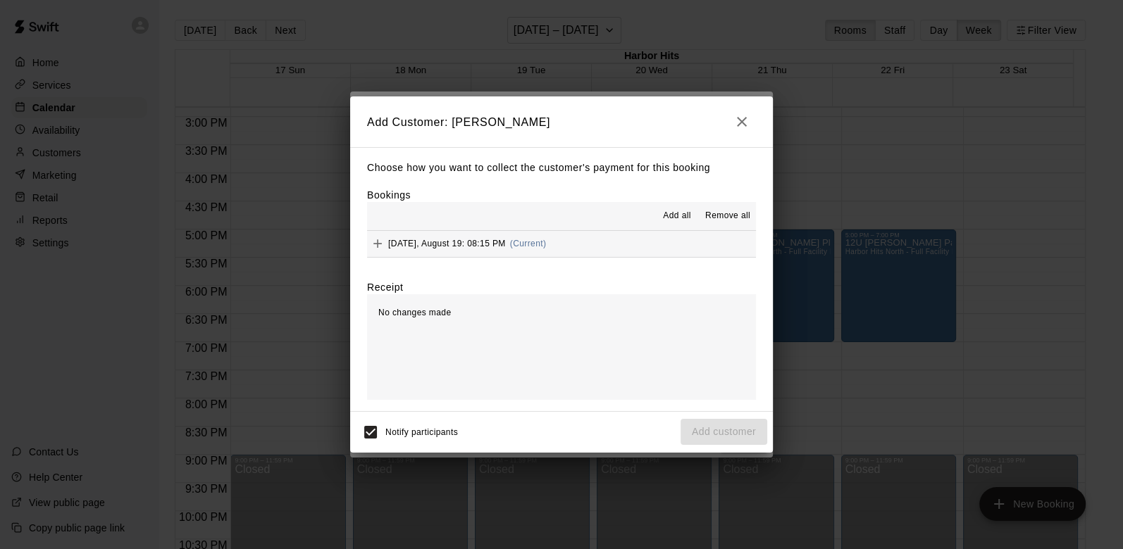
click at [384, 247] on icon "Add" at bounding box center [378, 244] width 14 height 14
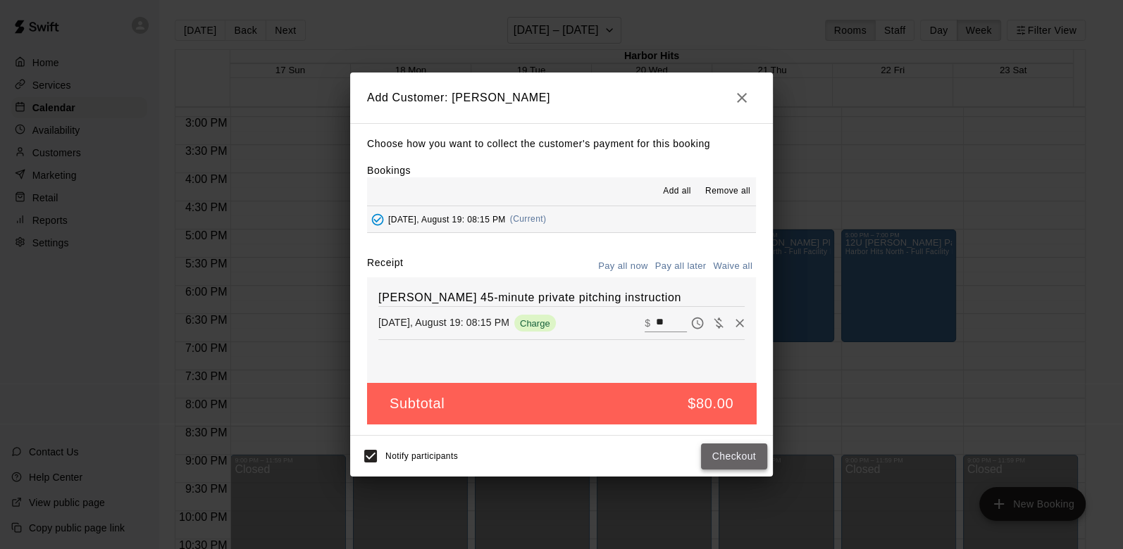
click at [743, 457] on button "Checkout" at bounding box center [734, 457] width 66 height 26
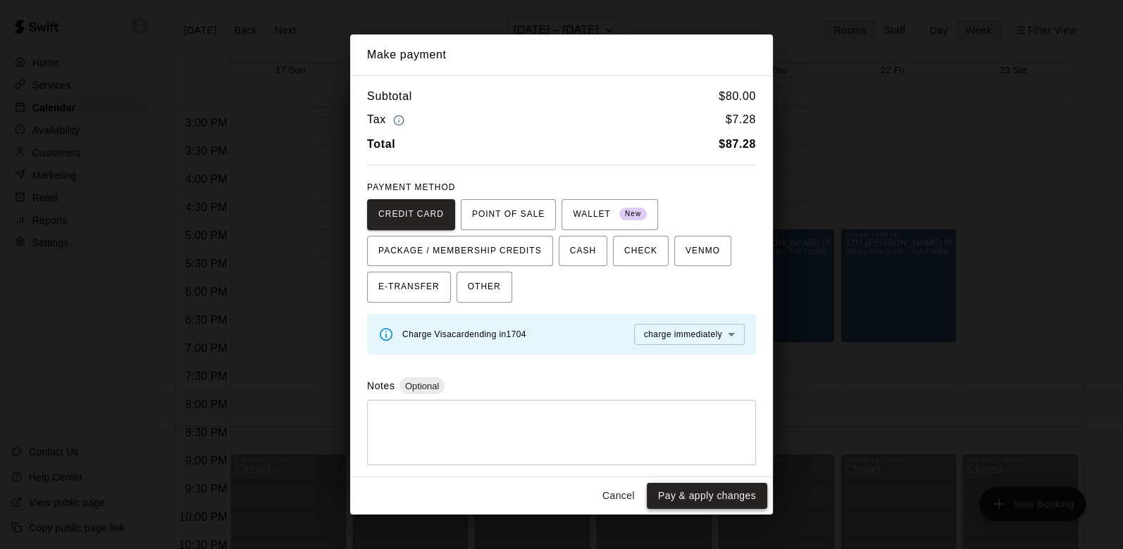
click at [681, 492] on button "Pay & apply changes" at bounding box center [707, 496] width 120 height 26
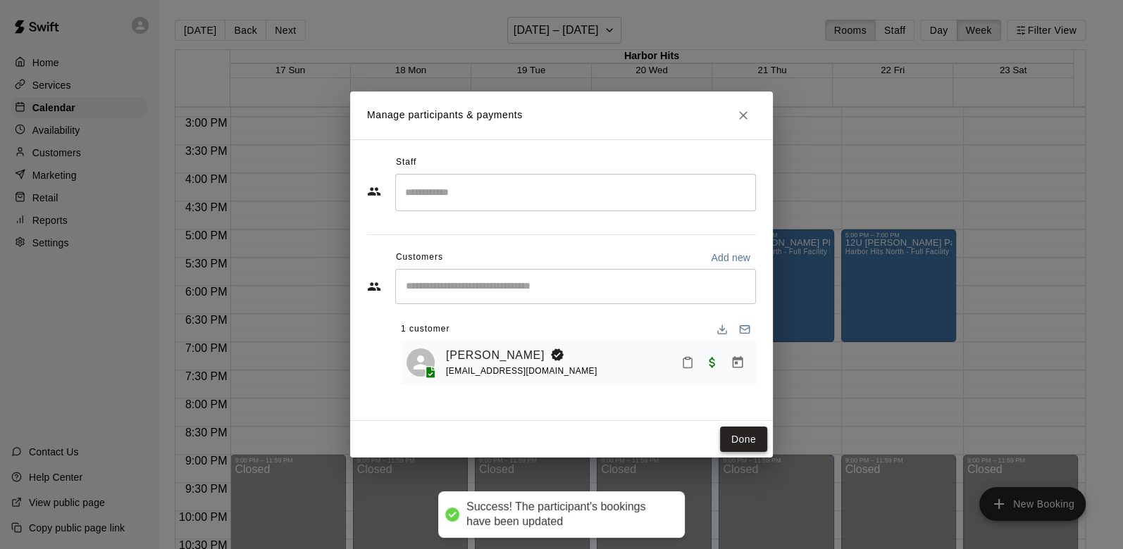
click at [737, 435] on button "Done" at bounding box center [743, 440] width 47 height 26
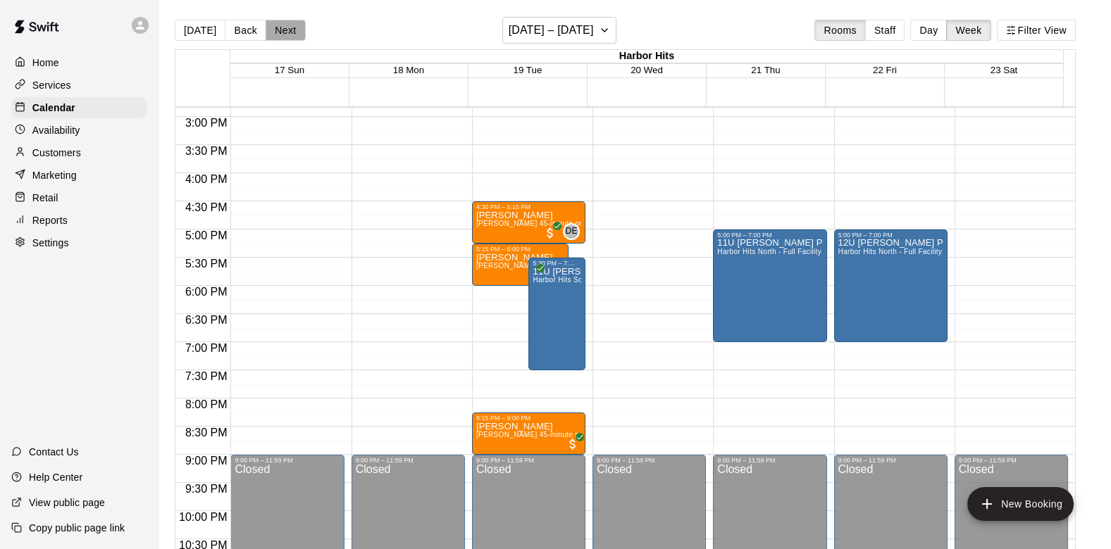
click at [278, 28] on button "Next" at bounding box center [285, 30] width 39 height 21
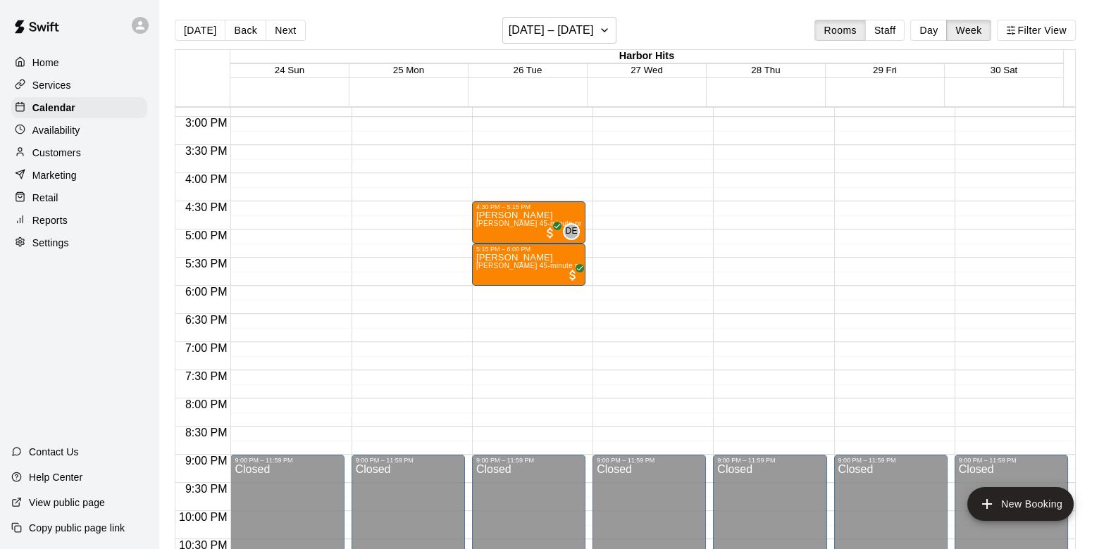
drag, startPoint x: 192, startPoint y: 25, endPoint x: 473, endPoint y: 44, distance: 282.4
click at [192, 25] on button "[DATE]" at bounding box center [200, 30] width 51 height 21
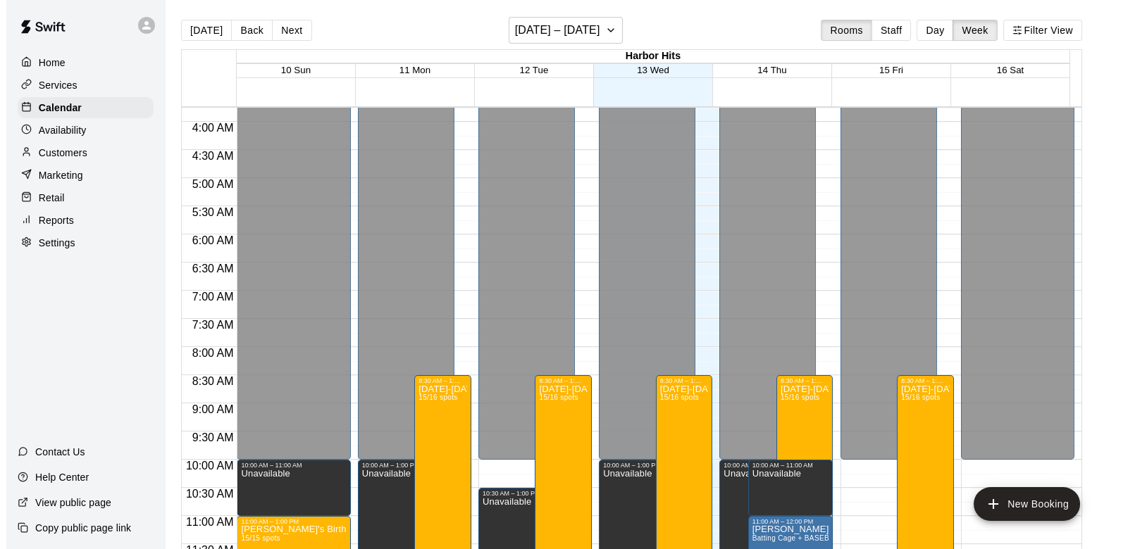
scroll to position [210, 0]
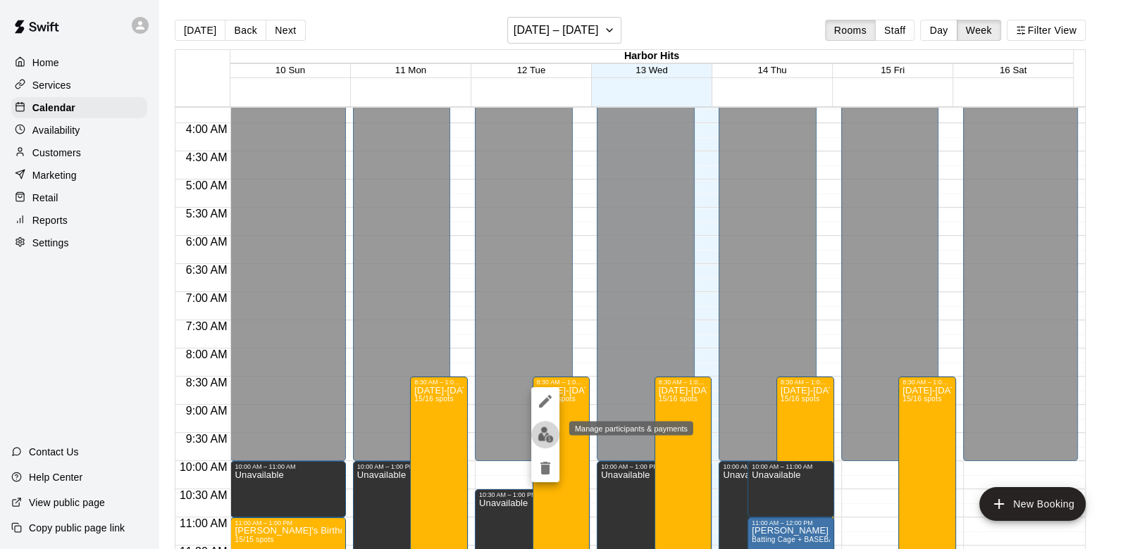
click at [540, 431] on img "edit" at bounding box center [545, 435] width 16 height 16
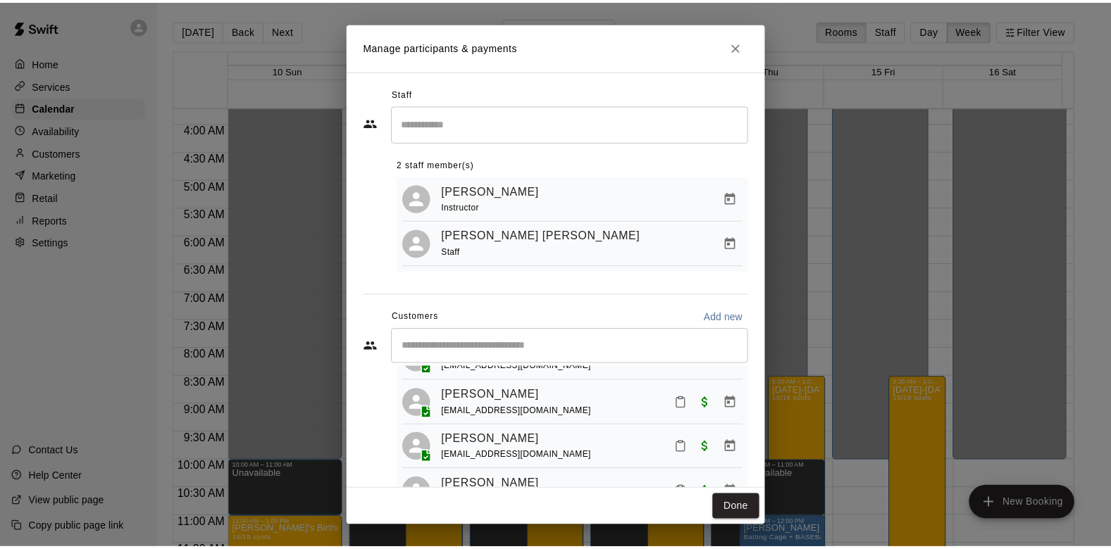
scroll to position [78, 0]
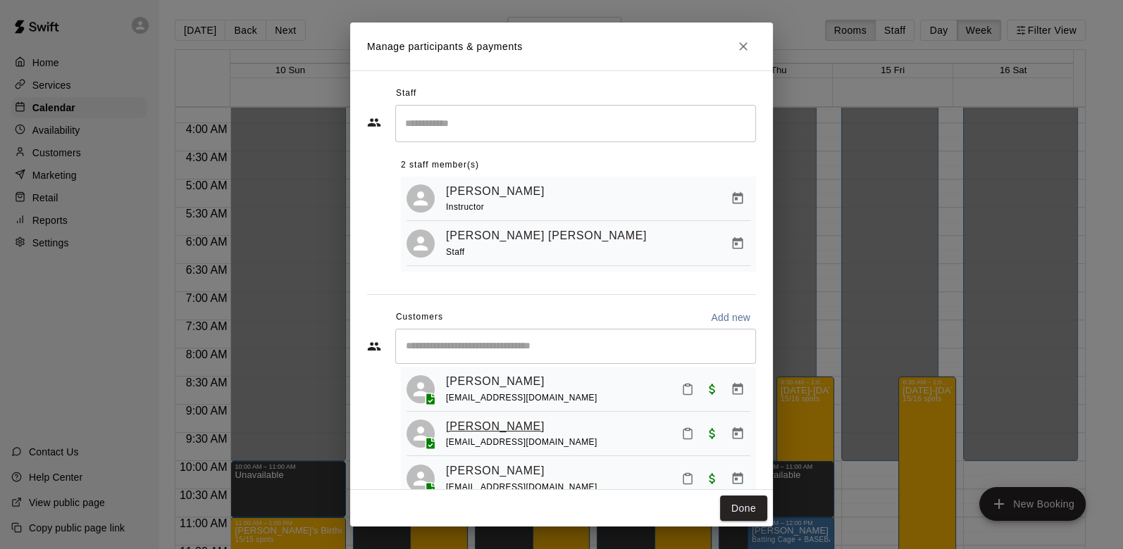
click at [518, 431] on link "Blake Benedetti" at bounding box center [495, 427] width 99 height 18
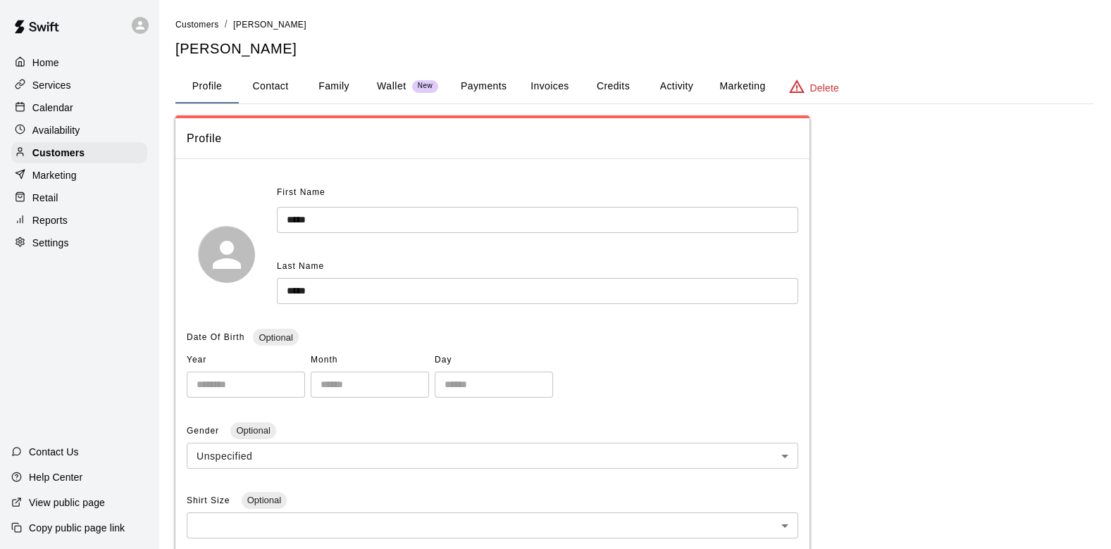
click at [276, 82] on button "Contact" at bounding box center [270, 87] width 63 height 34
select select "**"
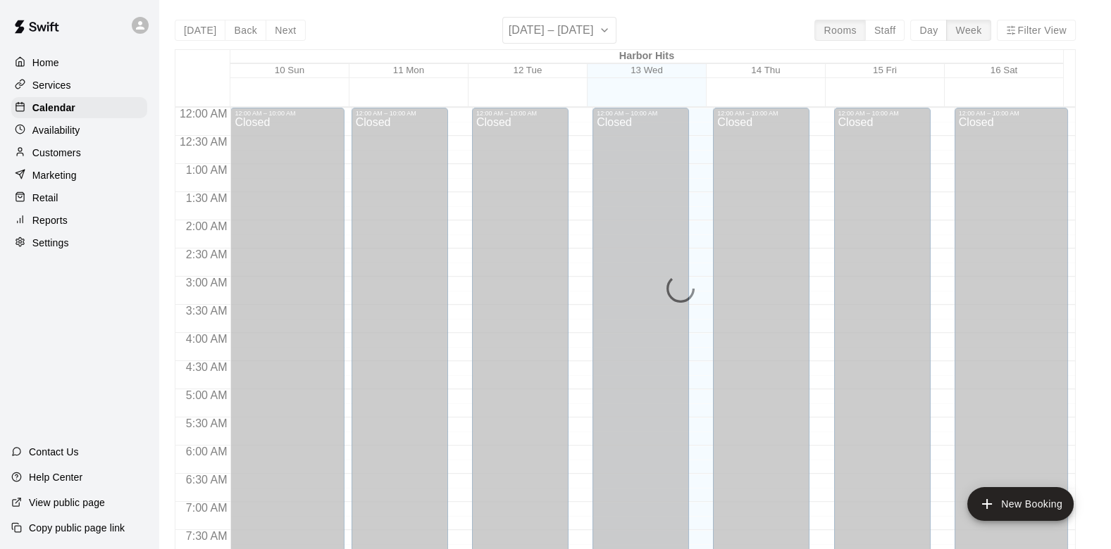
scroll to position [837, 0]
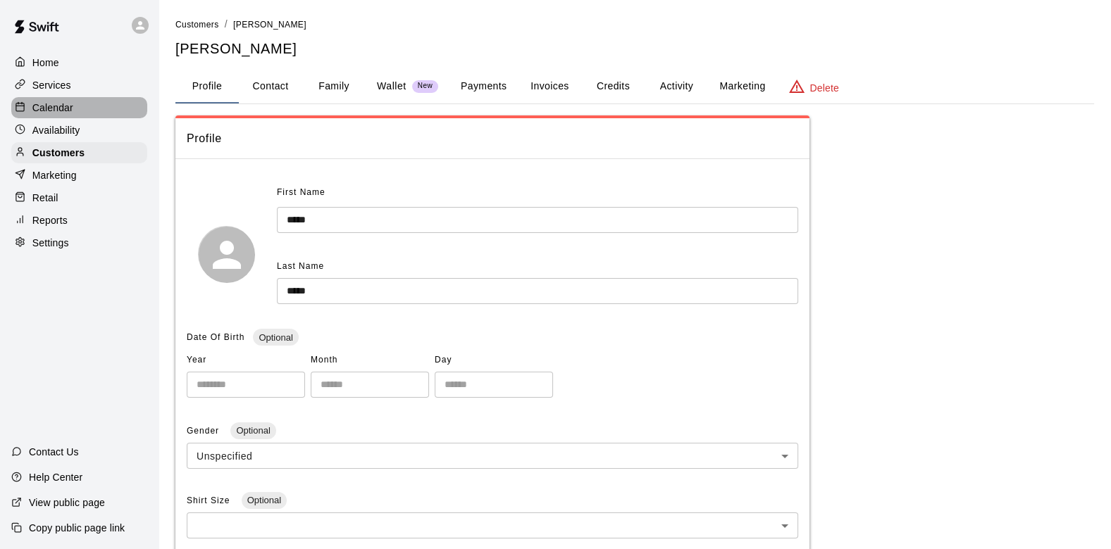
click at [72, 111] on p "Calendar" at bounding box center [52, 108] width 41 height 14
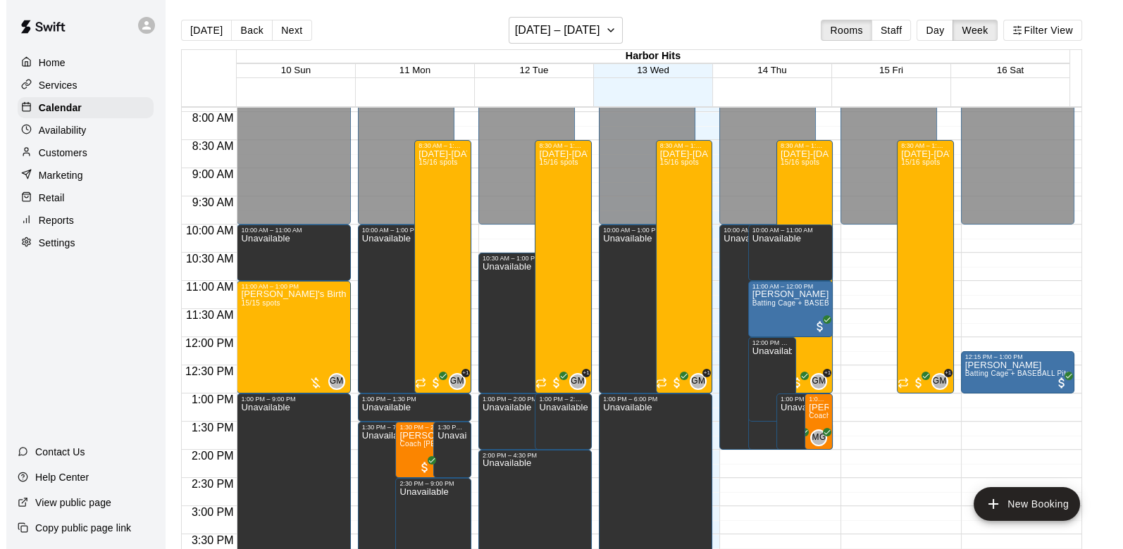
scroll to position [445, 0]
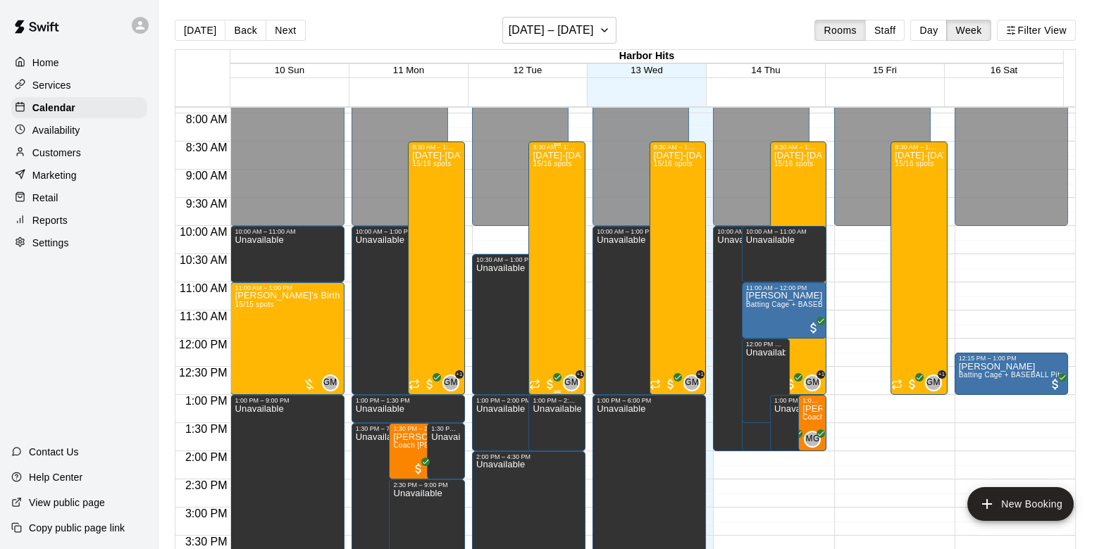
click at [553, 233] on div "Monday-Friday Baseball/Softball Camp 8:30am-1:00pm (Ages 6-12) AUGUST 11 - AUGU…" at bounding box center [557, 425] width 49 height 549
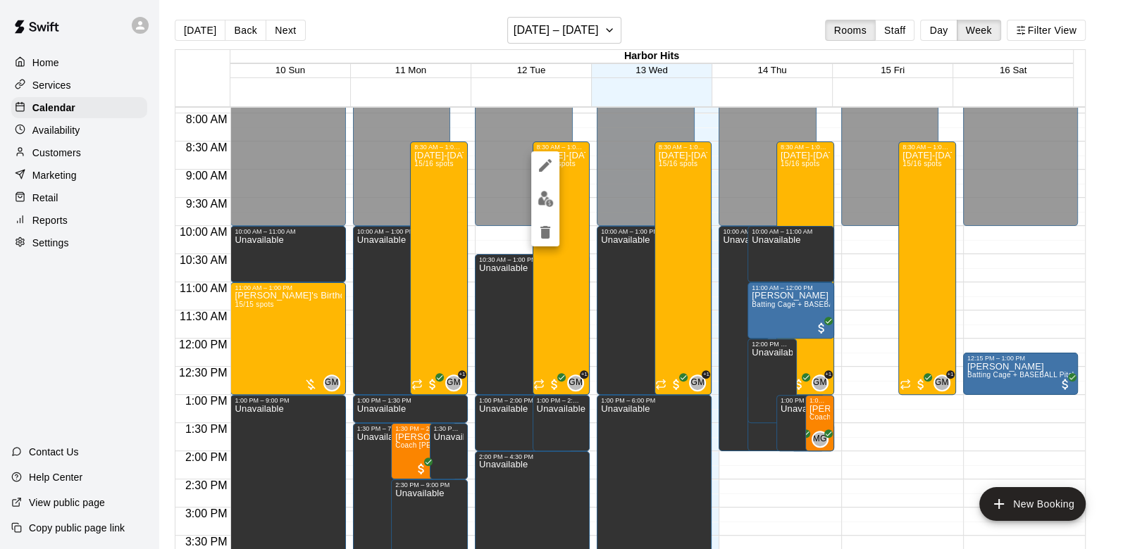
click at [539, 196] on img "edit" at bounding box center [545, 199] width 16 height 16
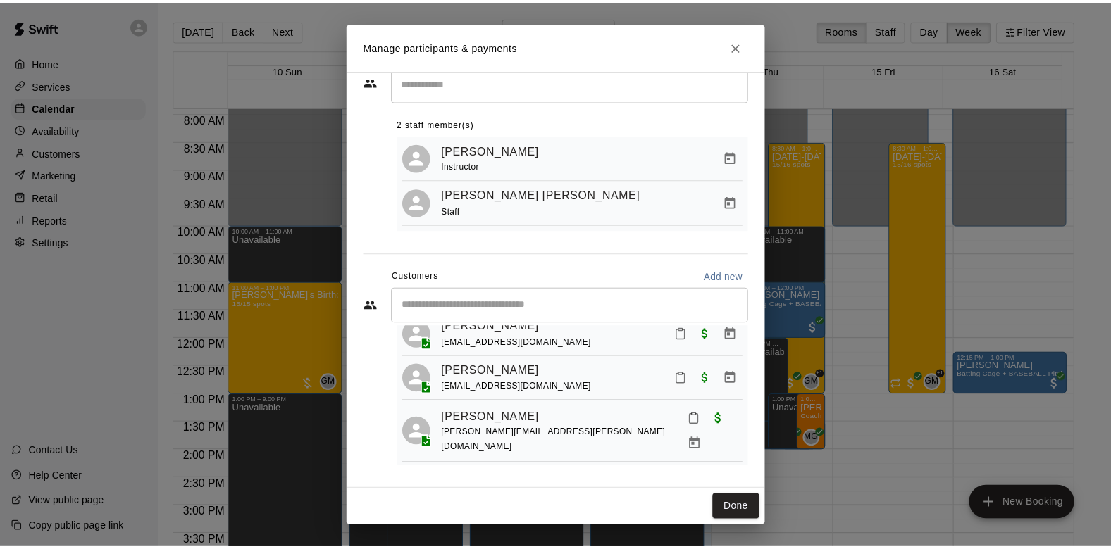
scroll to position [282, 0]
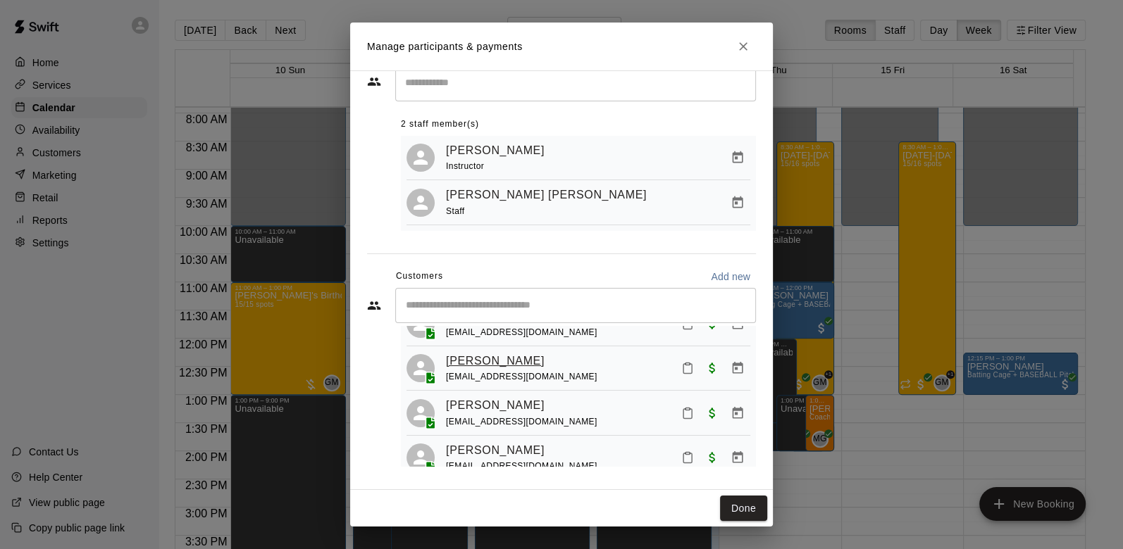
click at [509, 369] on link "Harrison Parker" at bounding box center [495, 361] width 99 height 18
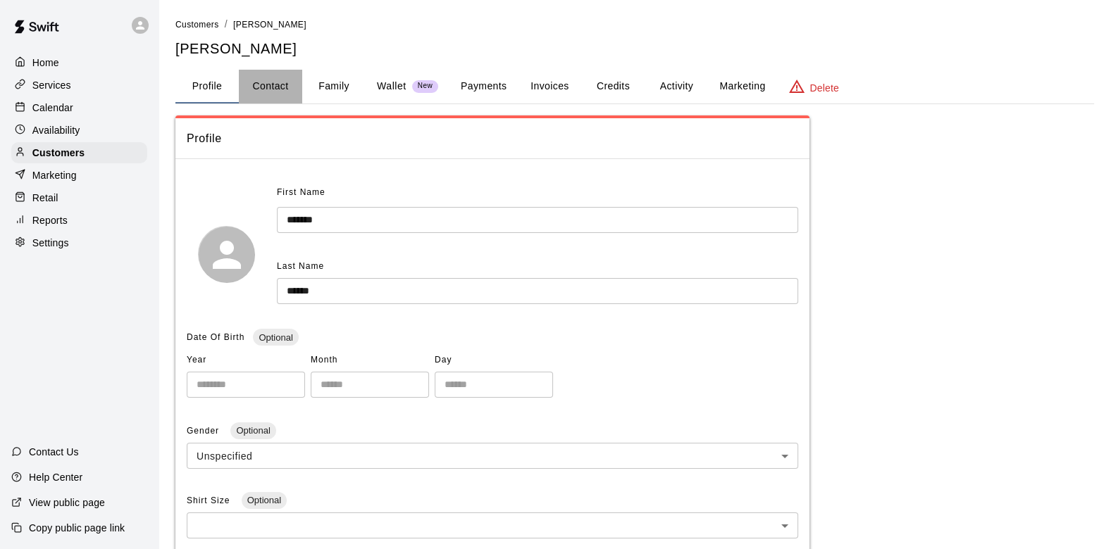
click at [263, 80] on button "Contact" at bounding box center [270, 87] width 63 height 34
select select "**"
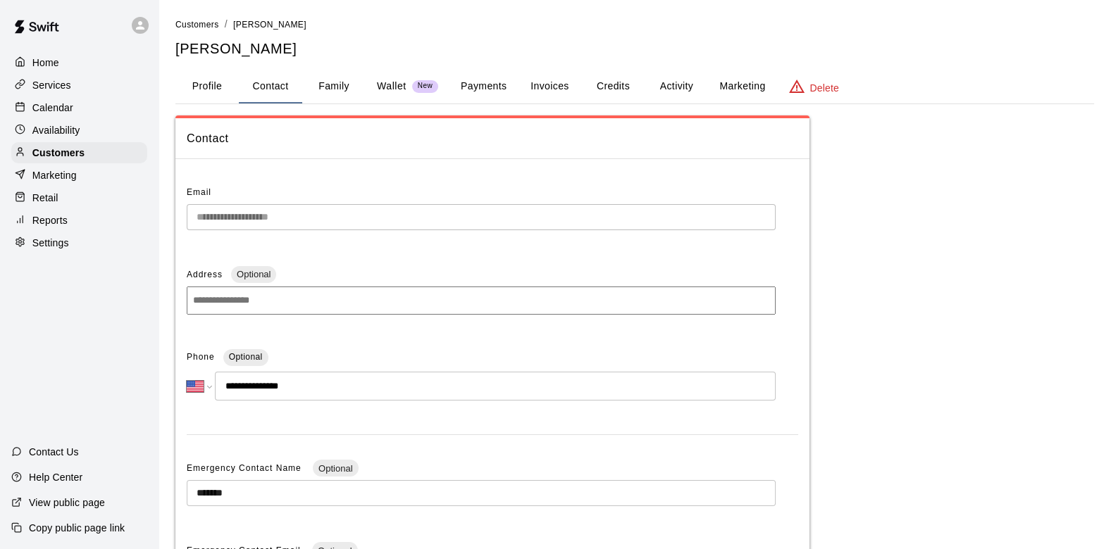
click at [49, 113] on p "Calendar" at bounding box center [52, 108] width 41 height 14
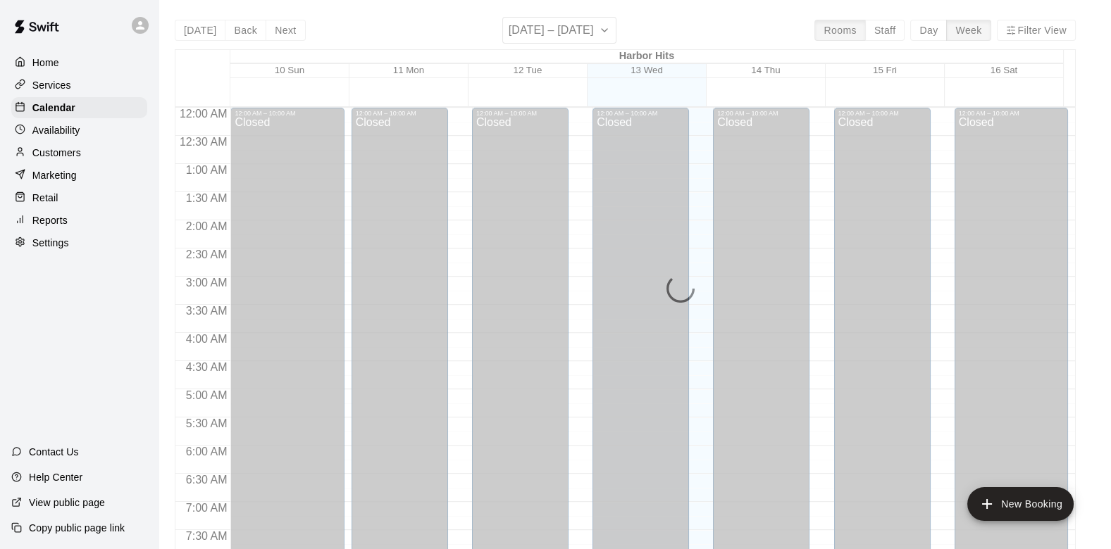
scroll to position [837, 0]
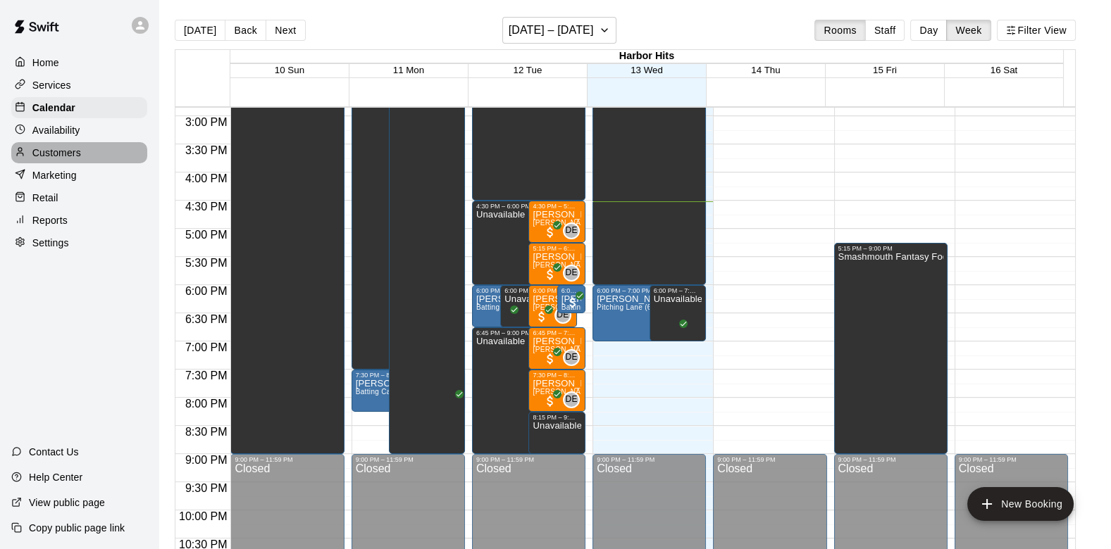
click at [68, 158] on p "Customers" at bounding box center [56, 153] width 49 height 14
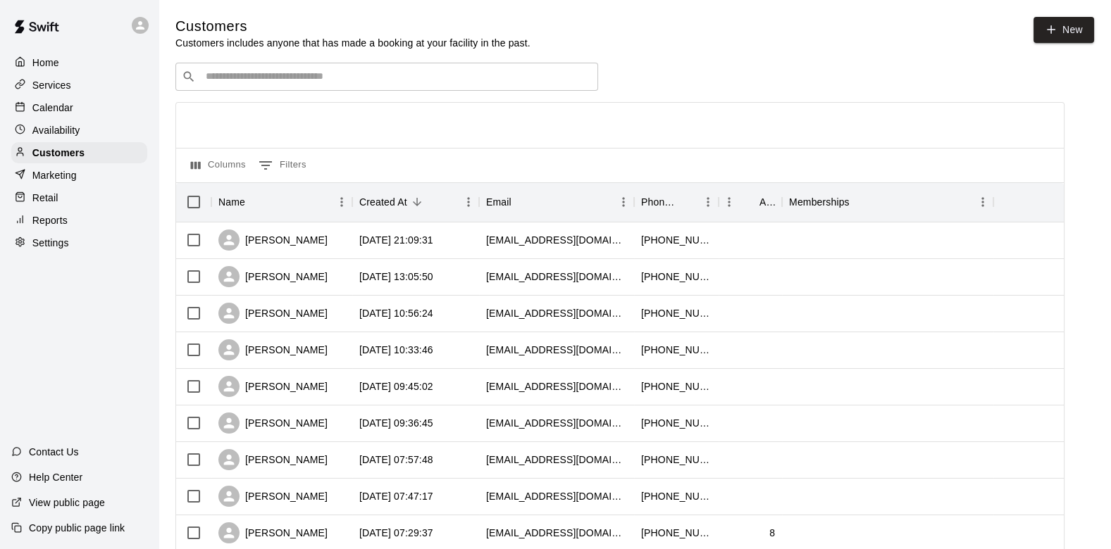
click at [230, 70] on div "​ ​" at bounding box center [386, 77] width 423 height 28
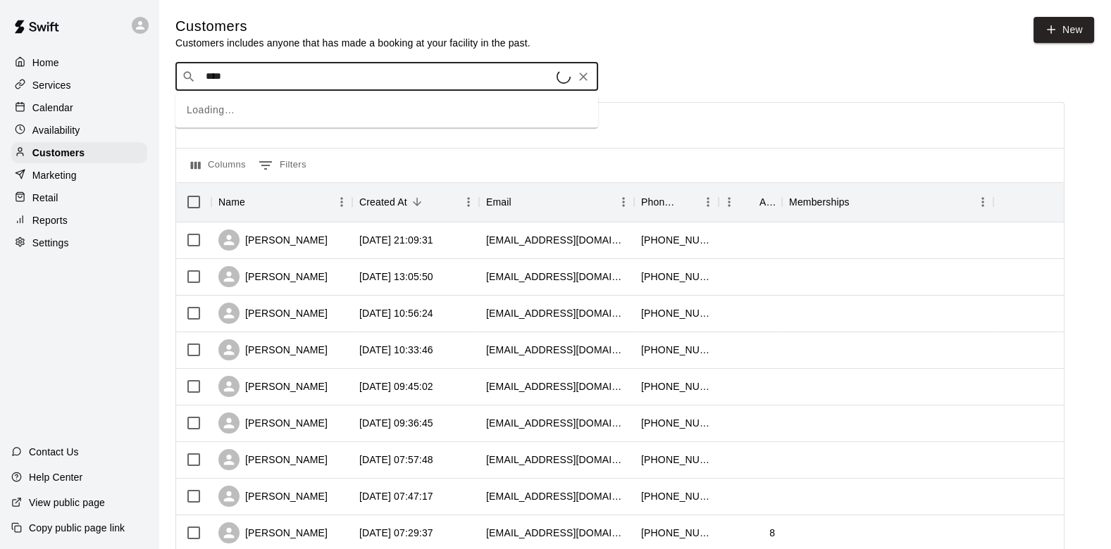
type input "*****"
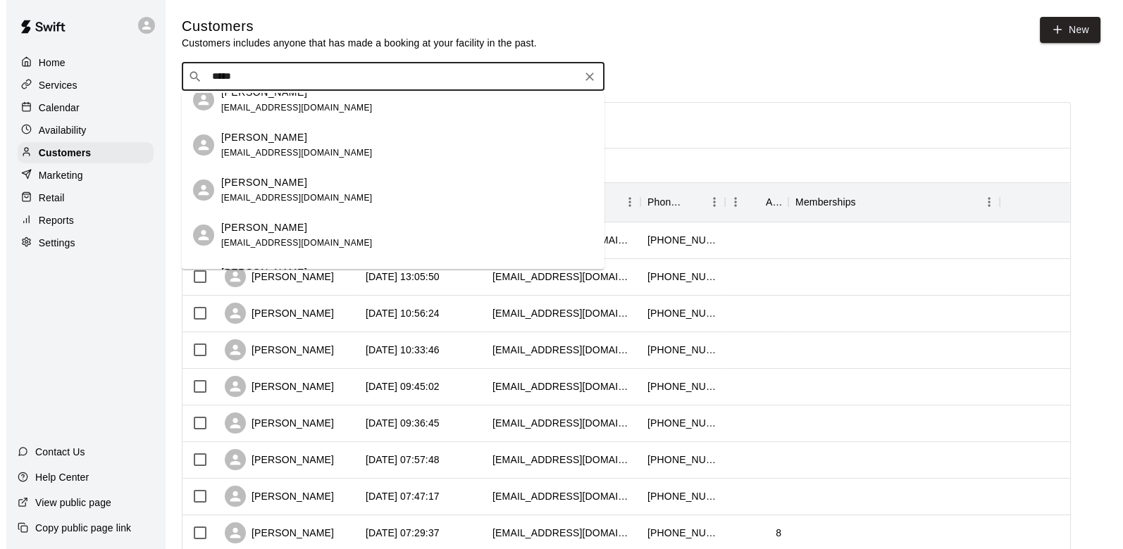
scroll to position [156, 0]
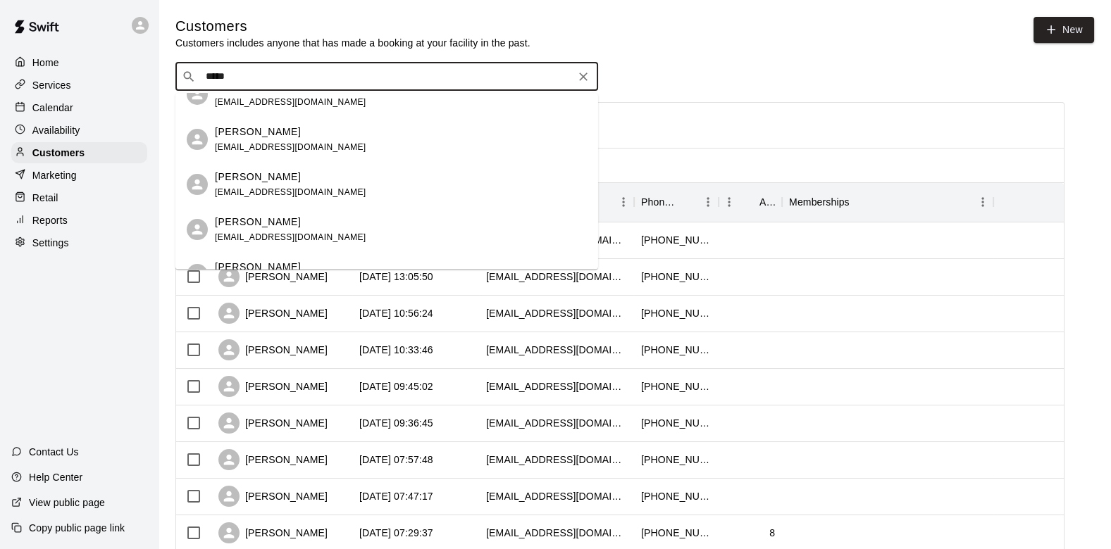
click at [266, 132] on p "Blake Benedetti" at bounding box center [258, 132] width 86 height 15
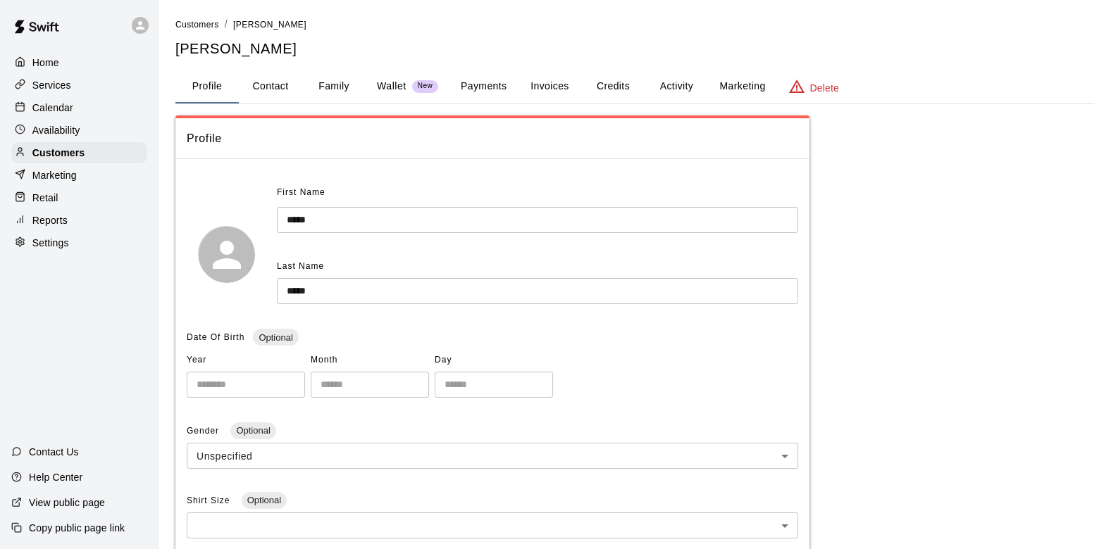
click at [266, 87] on button "Contact" at bounding box center [270, 87] width 63 height 34
select select "**"
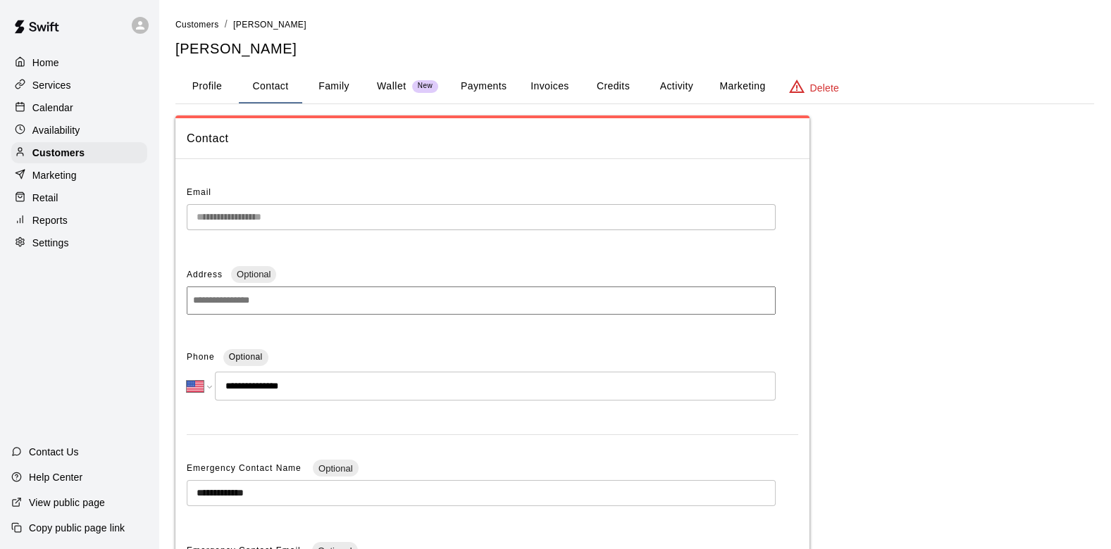
click at [312, 87] on button "Family" at bounding box center [333, 87] width 63 height 34
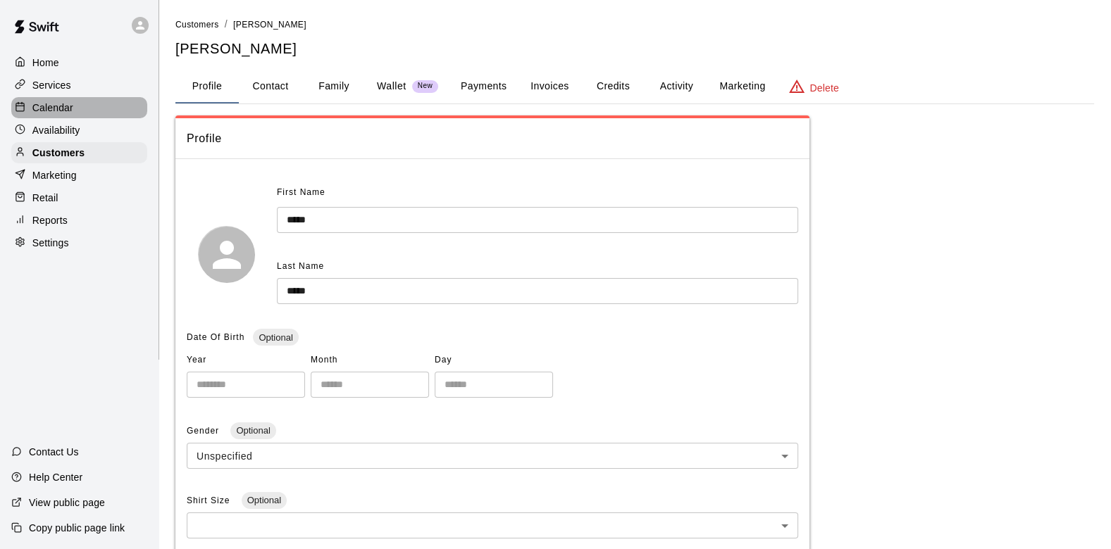
click at [34, 111] on p "Calendar" at bounding box center [52, 108] width 41 height 14
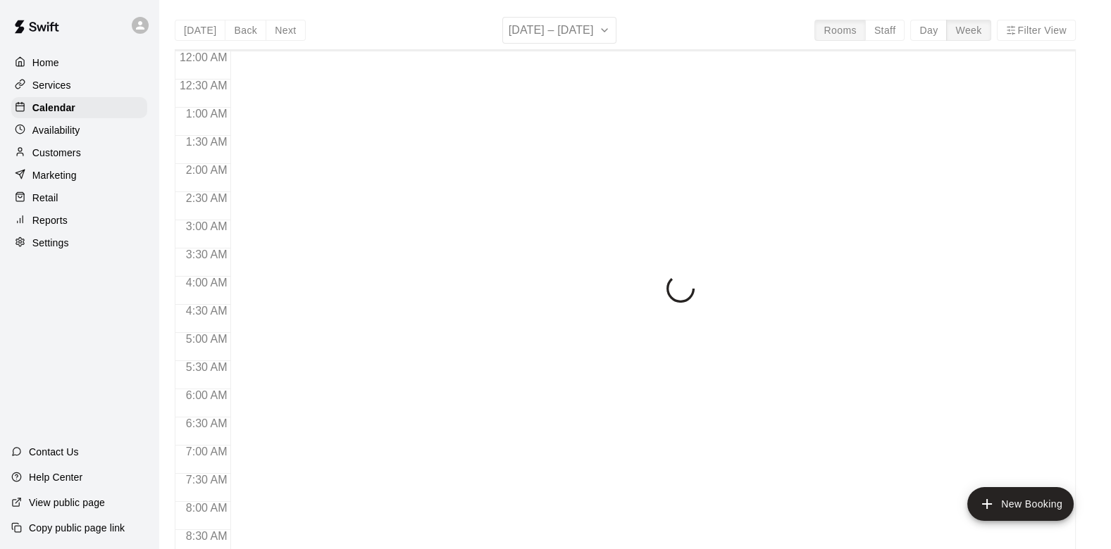
scroll to position [837, 0]
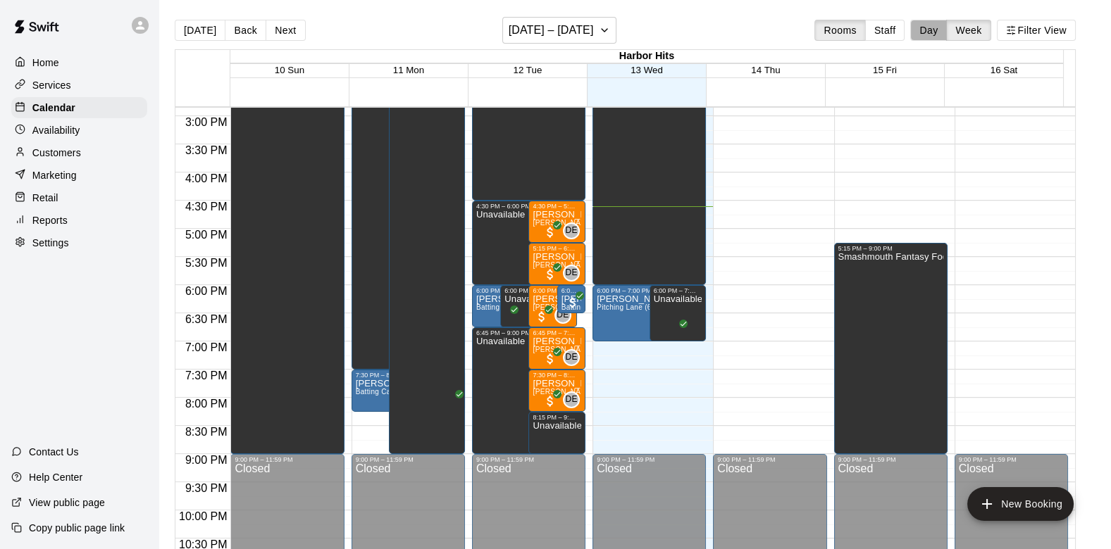
click at [930, 24] on button "Day" at bounding box center [928, 30] width 37 height 21
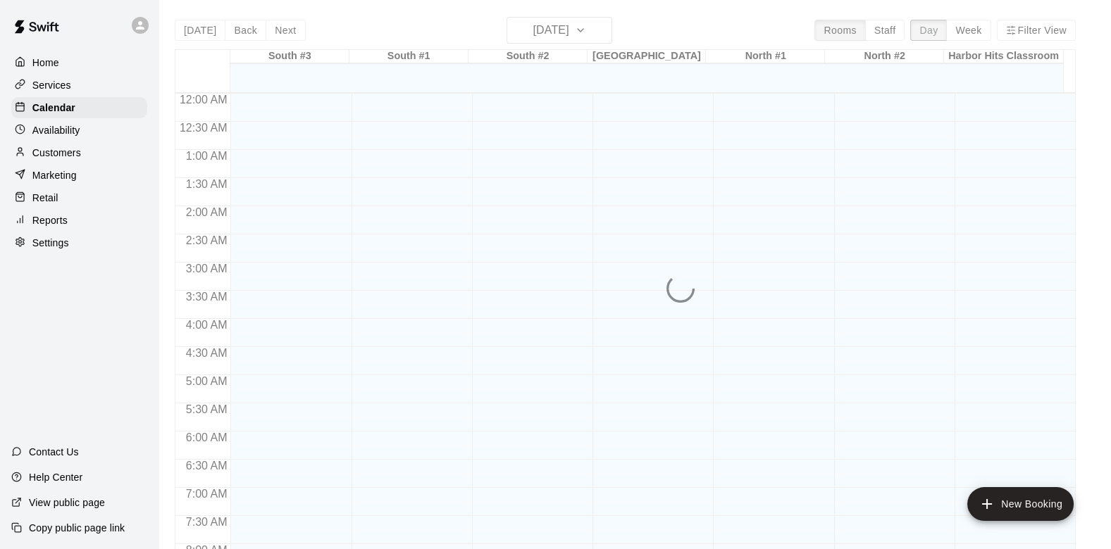
scroll to position [879, 0]
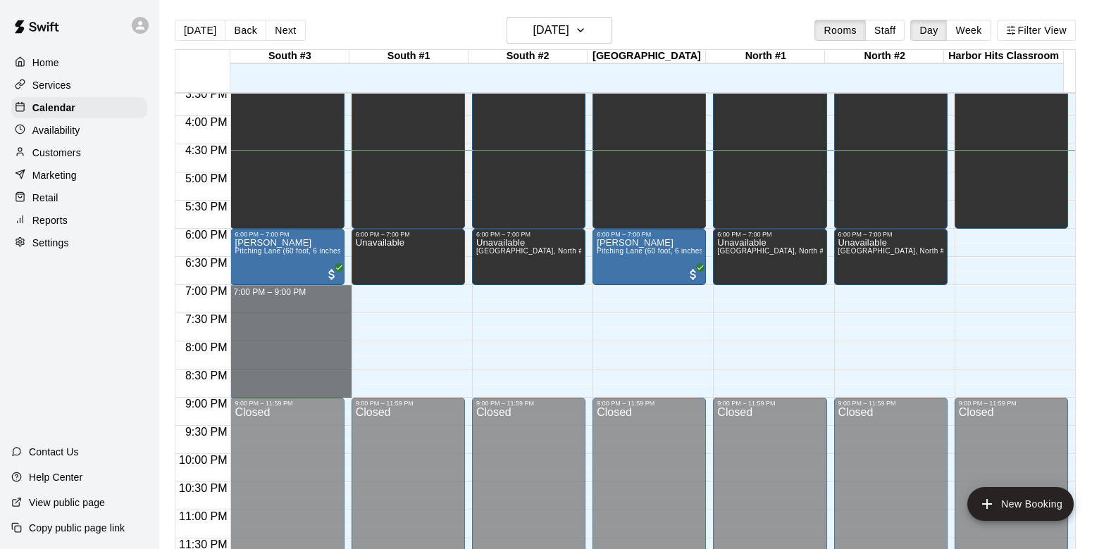
drag, startPoint x: 334, startPoint y: 289, endPoint x: 347, endPoint y: 385, distance: 97.4
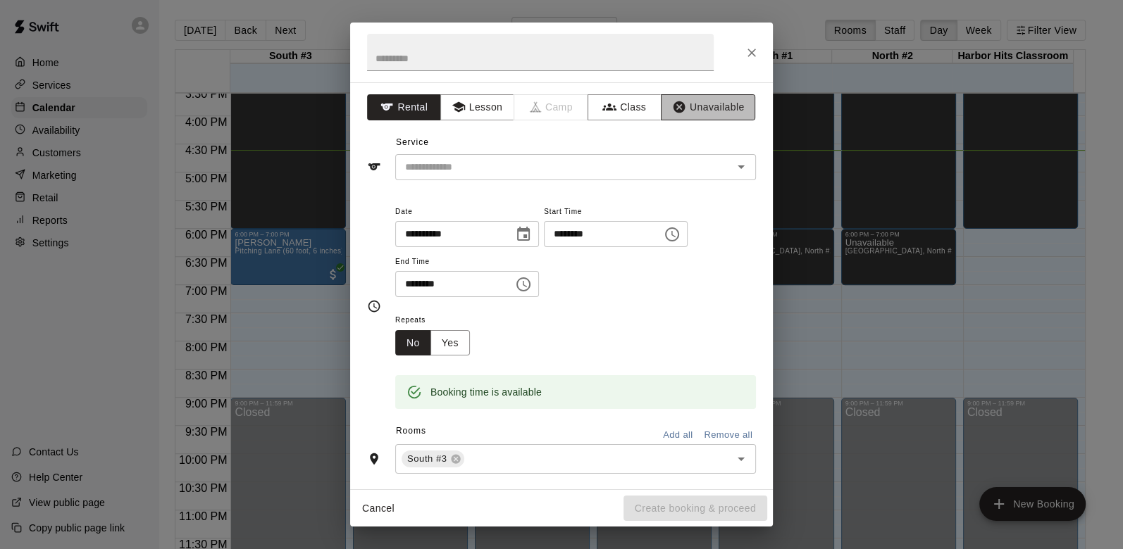
click at [702, 108] on button "Unavailable" at bounding box center [708, 107] width 94 height 26
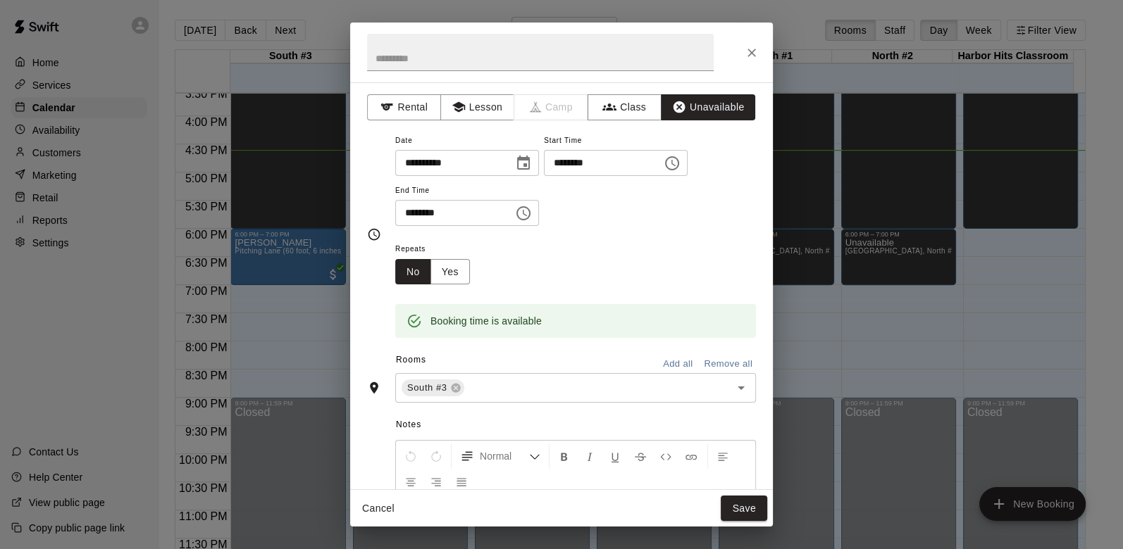
click at [656, 362] on button "Add all" at bounding box center [677, 365] width 45 height 22
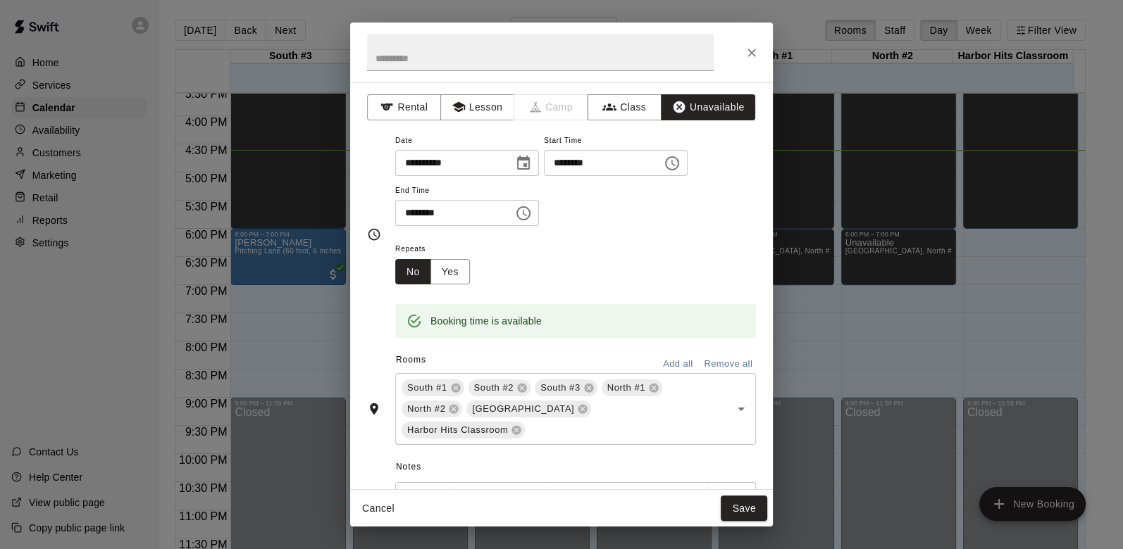
click at [741, 508] on button "Save" at bounding box center [744, 509] width 46 height 26
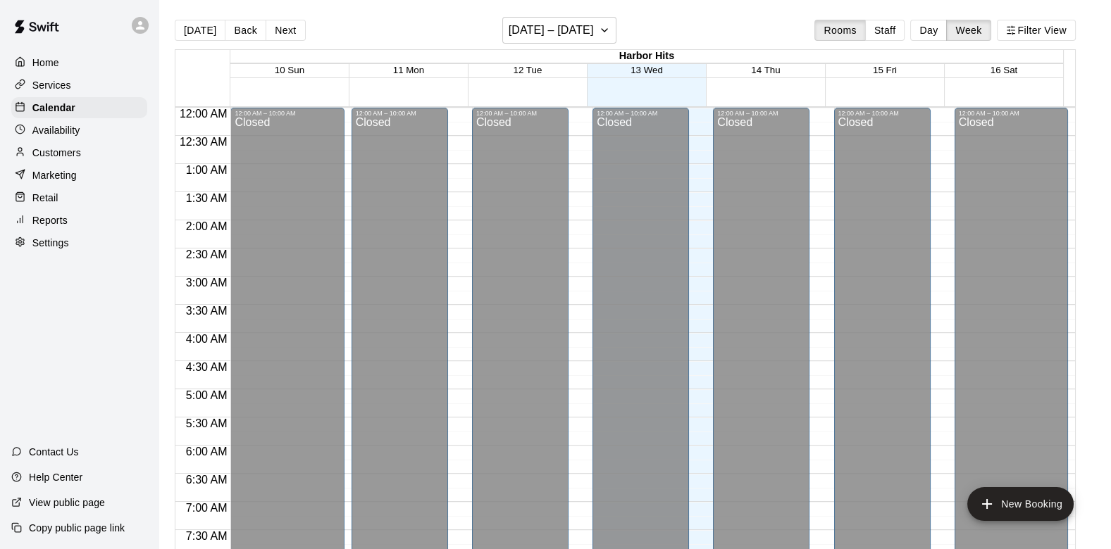
scroll to position [837, 0]
